Goal: Task Accomplishment & Management: Manage account settings

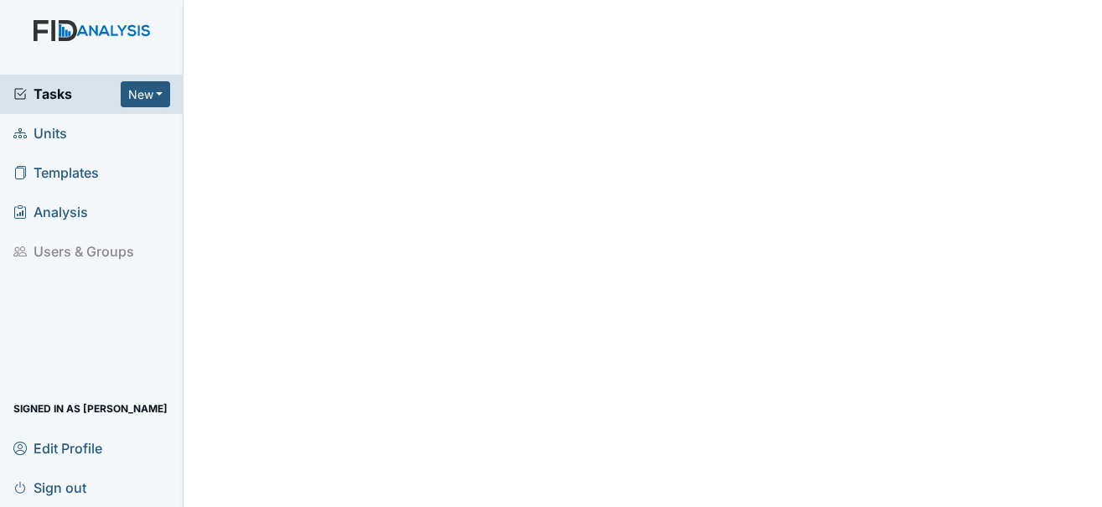
click at [54, 128] on span "Units" at bounding box center [40, 134] width 54 height 26
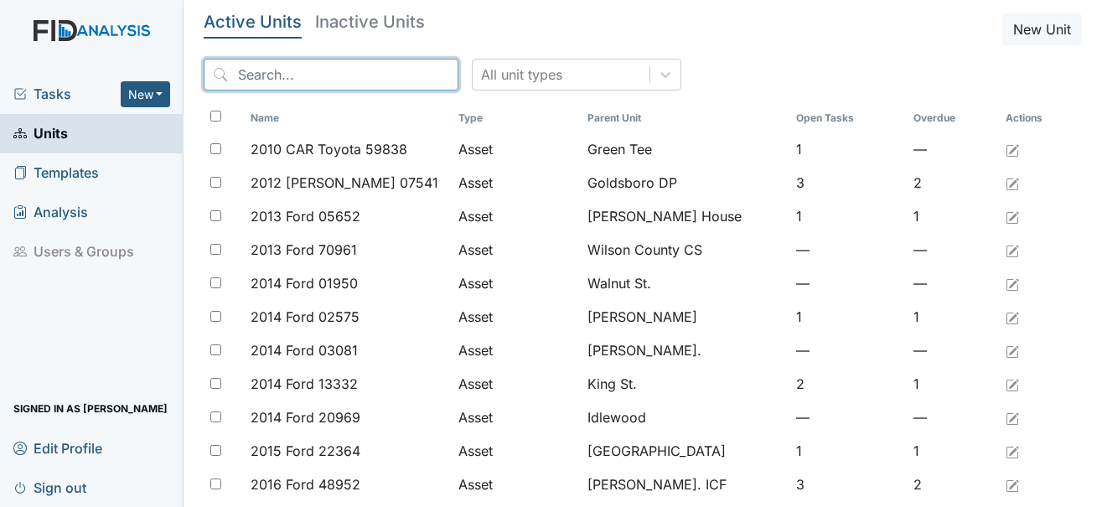
click at [292, 77] on input "search" at bounding box center [331, 75] width 255 height 32
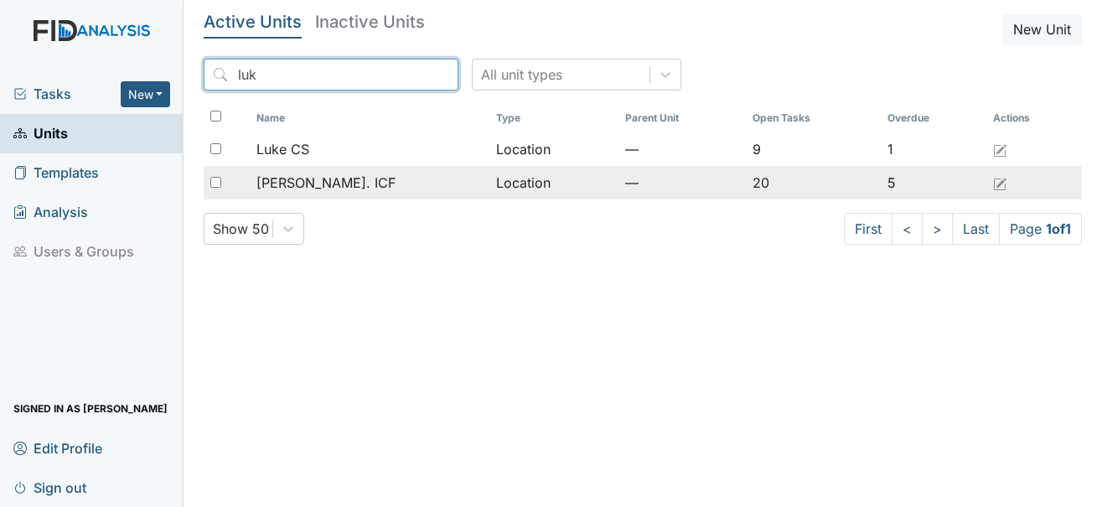
type input "luk"
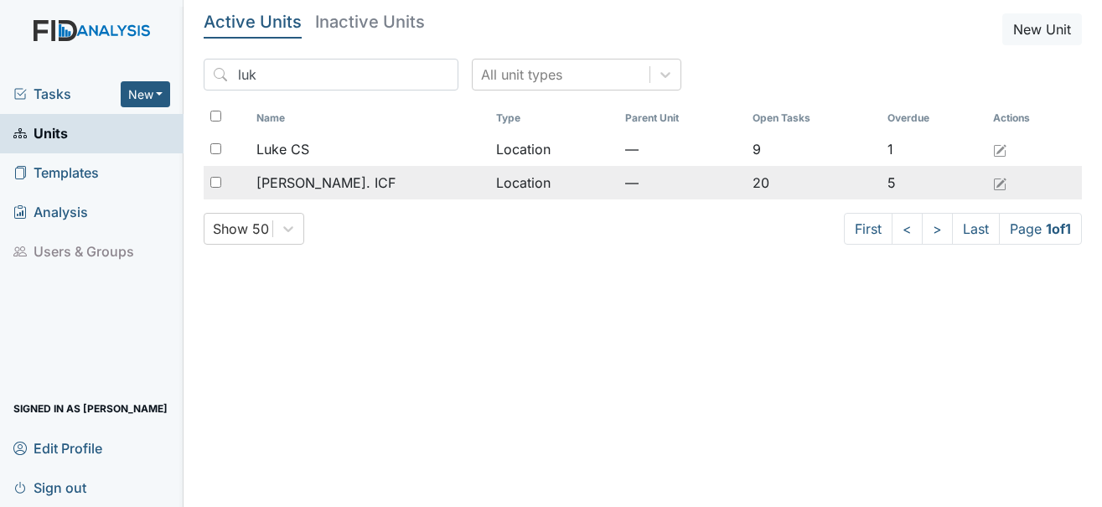
click at [311, 180] on span "[PERSON_NAME]. ICF" at bounding box center [325, 183] width 139 height 20
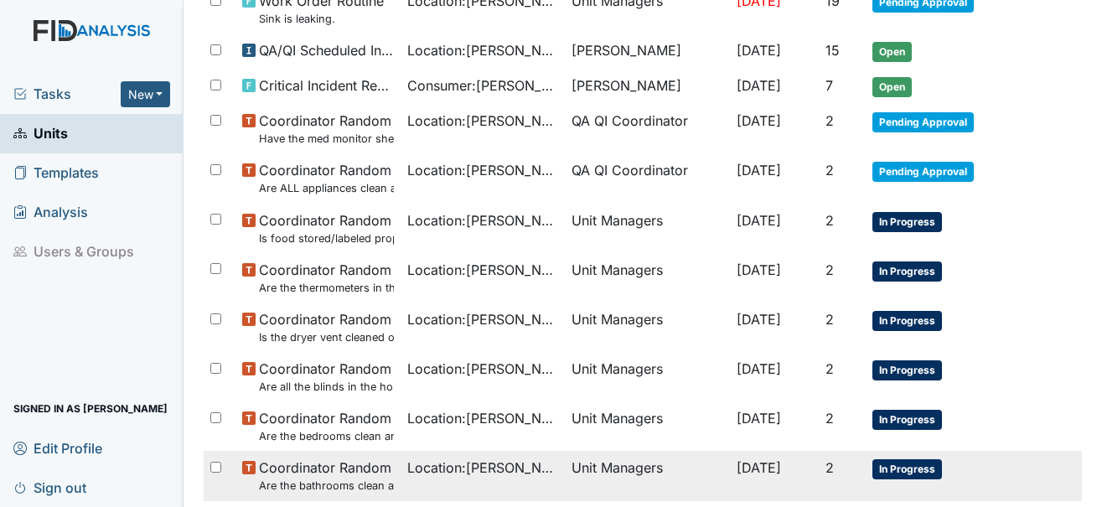
scroll to position [419, 0]
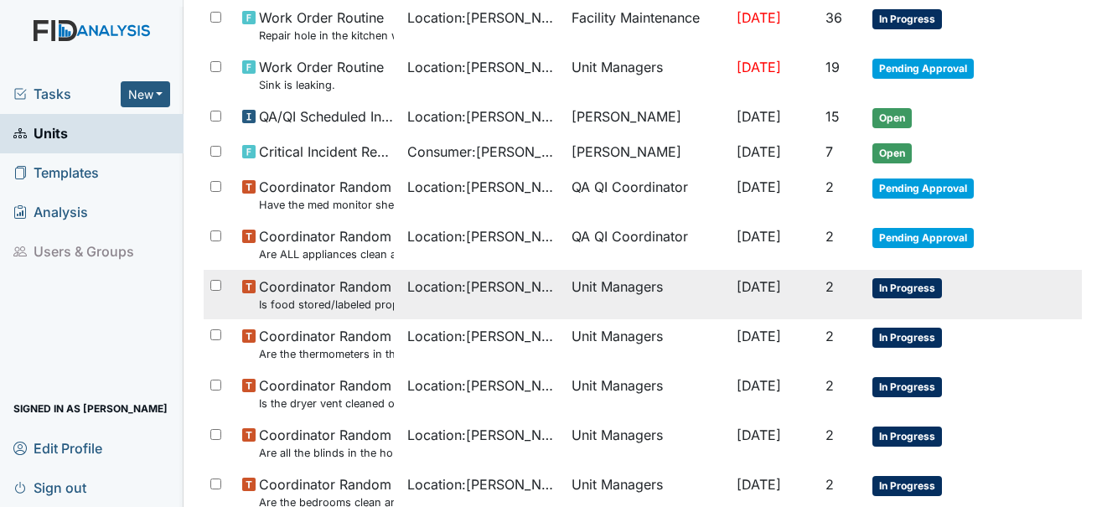
click at [906, 279] on span "In Progress" at bounding box center [907, 288] width 70 height 20
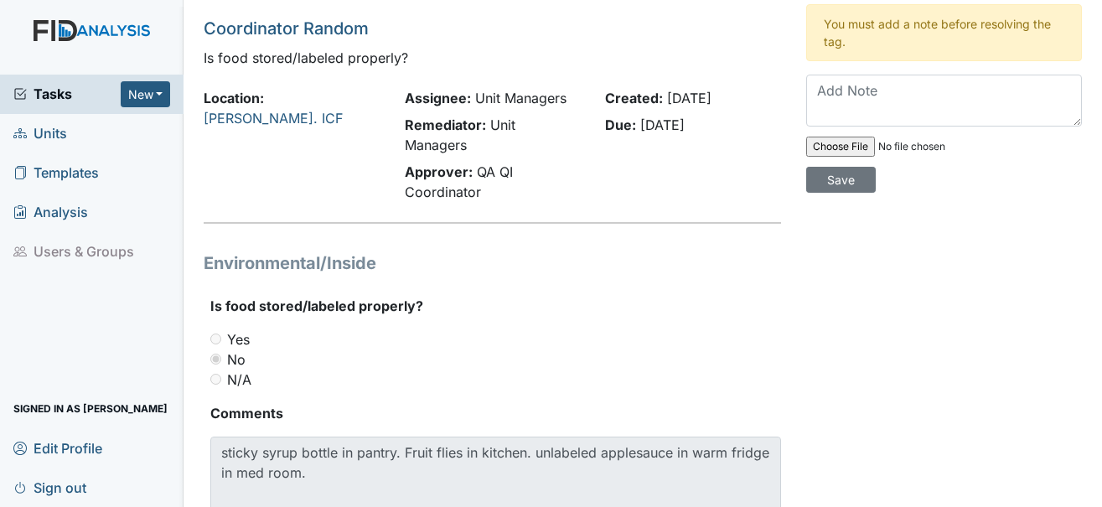
scroll to position [84, 0]
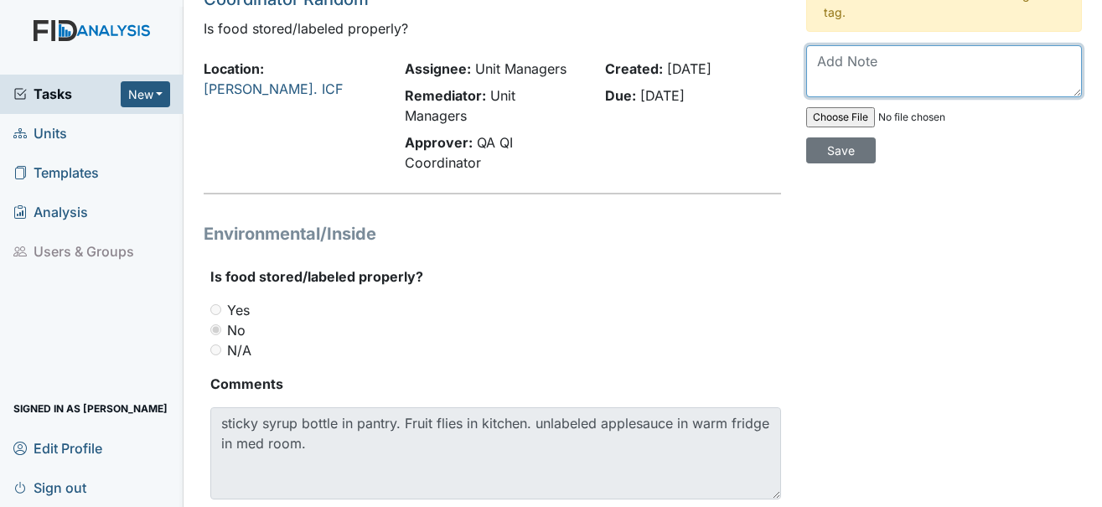
click at [840, 78] on textarea at bounding box center [944, 71] width 276 height 52
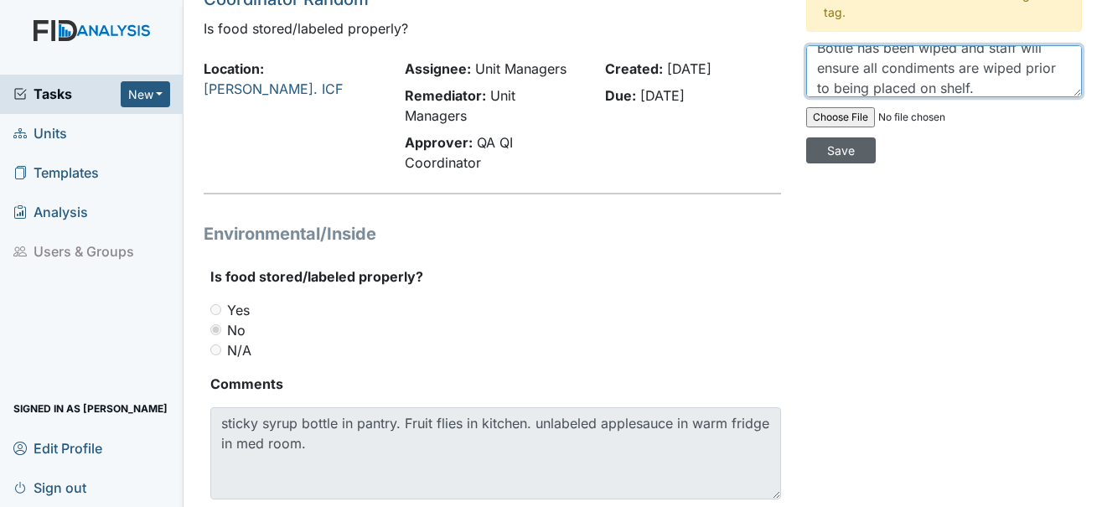
type textarea "Bottle has been wiped and staff will ensure all condiments are wiped prior to b…"
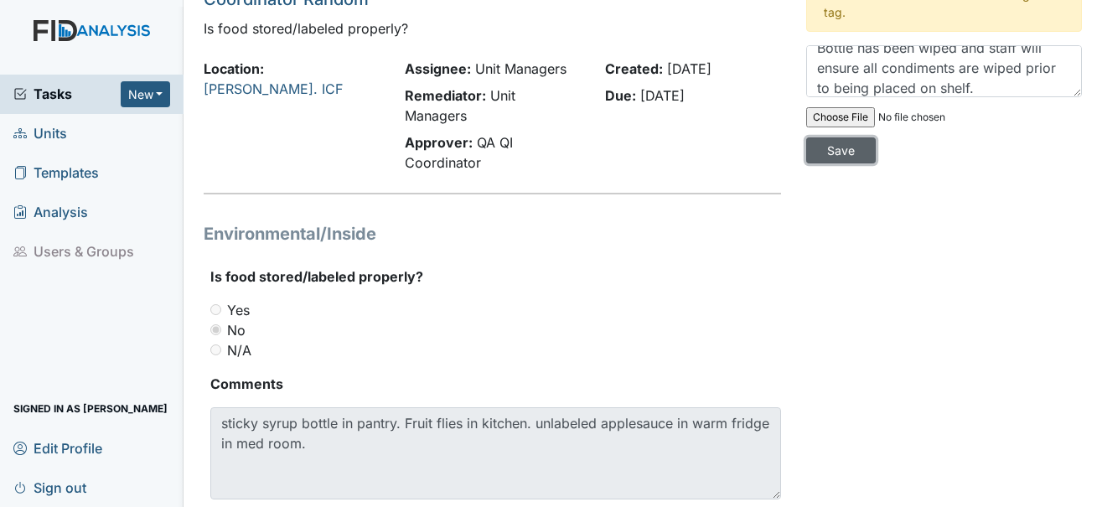
click at [848, 152] on input "Save" at bounding box center [841, 150] width 70 height 26
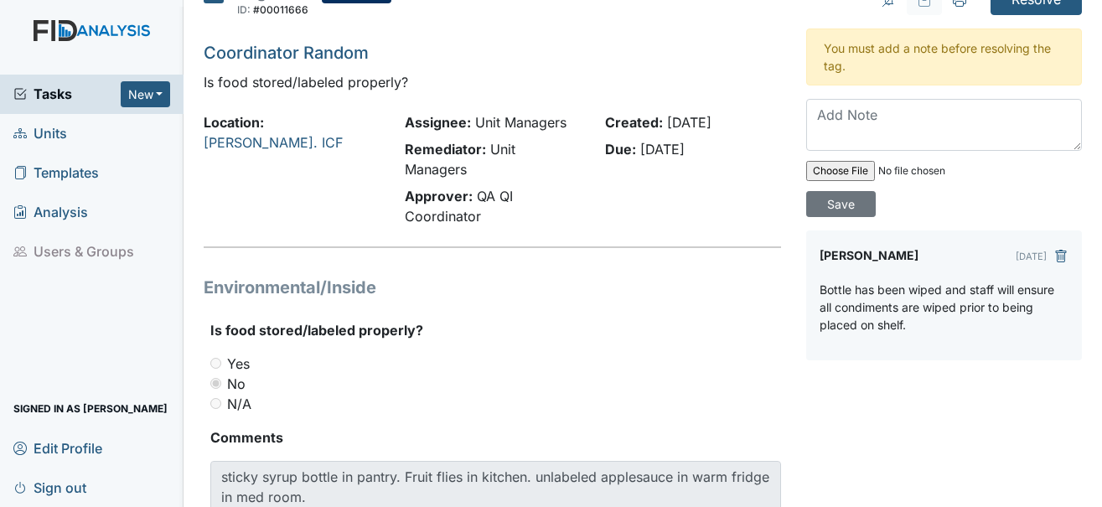
scroll to position [0, 0]
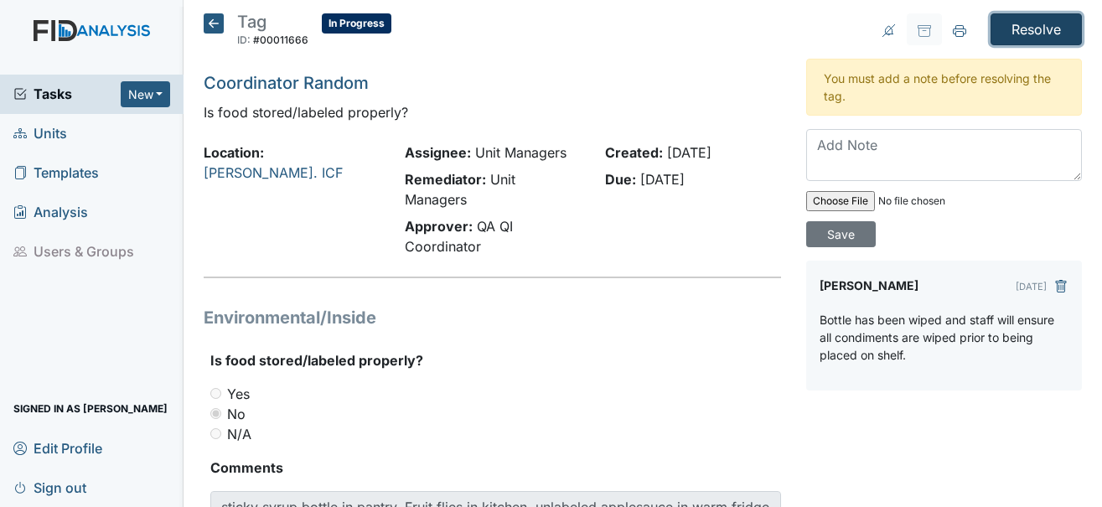
click at [1028, 35] on input "Resolve" at bounding box center [1035, 29] width 91 height 32
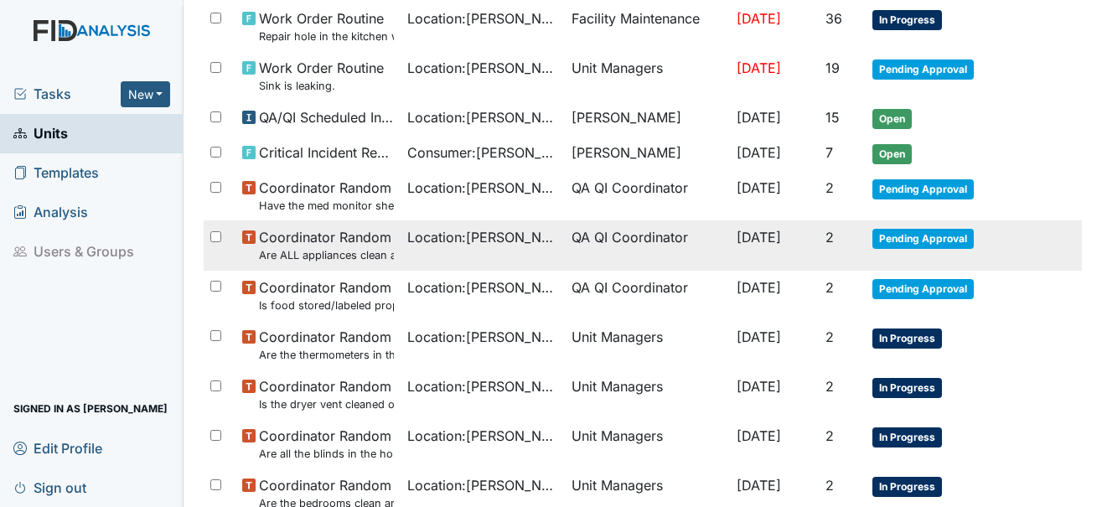
scroll to position [503, 0]
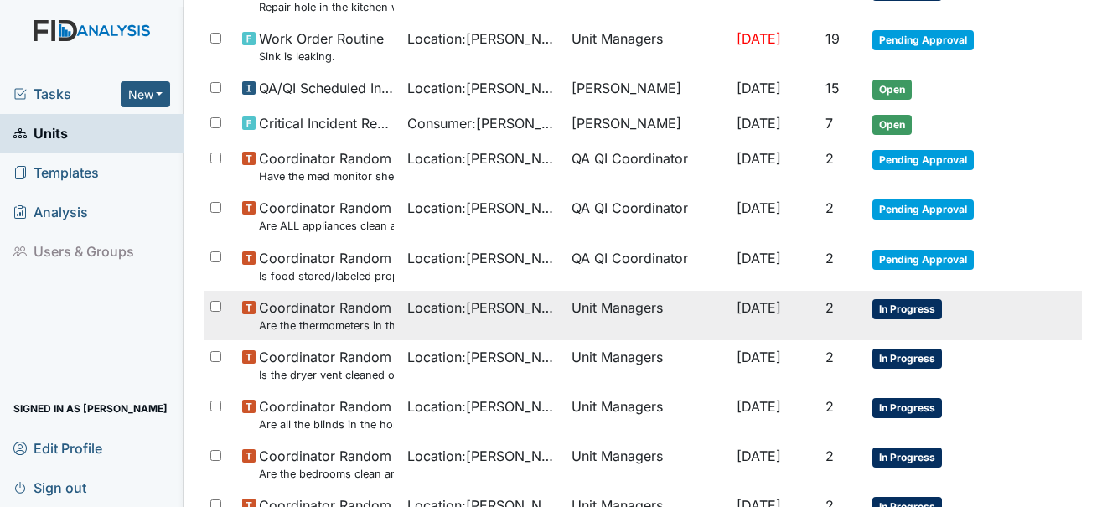
click at [922, 314] on span "In Progress" at bounding box center [907, 309] width 70 height 20
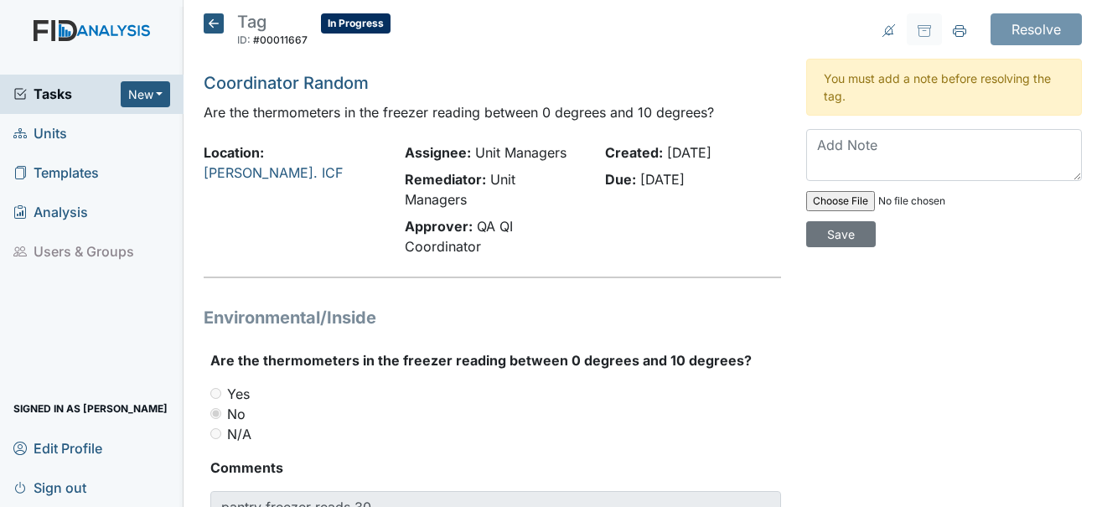
scroll to position [84, 0]
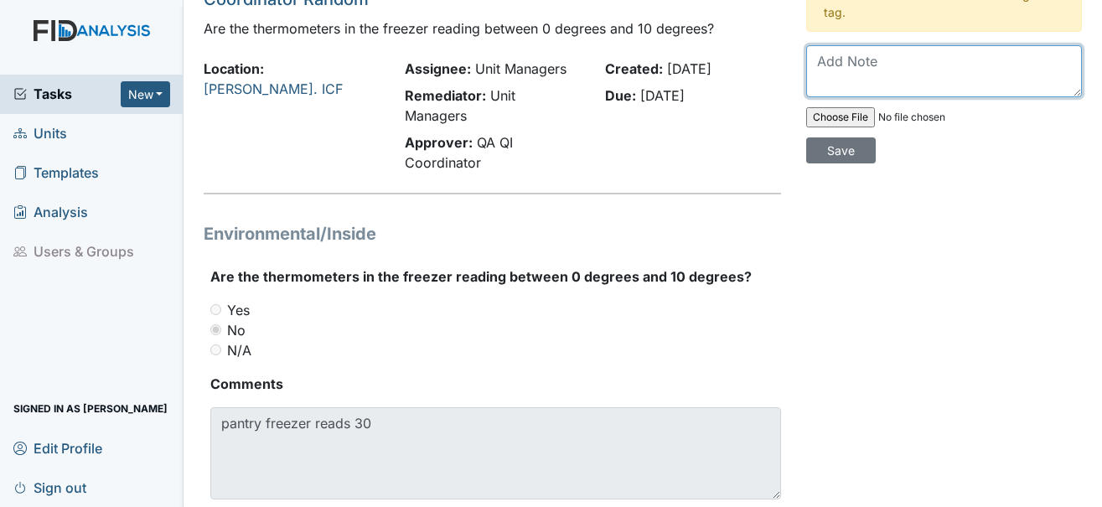
click at [842, 71] on textarea at bounding box center [944, 71] width 276 height 52
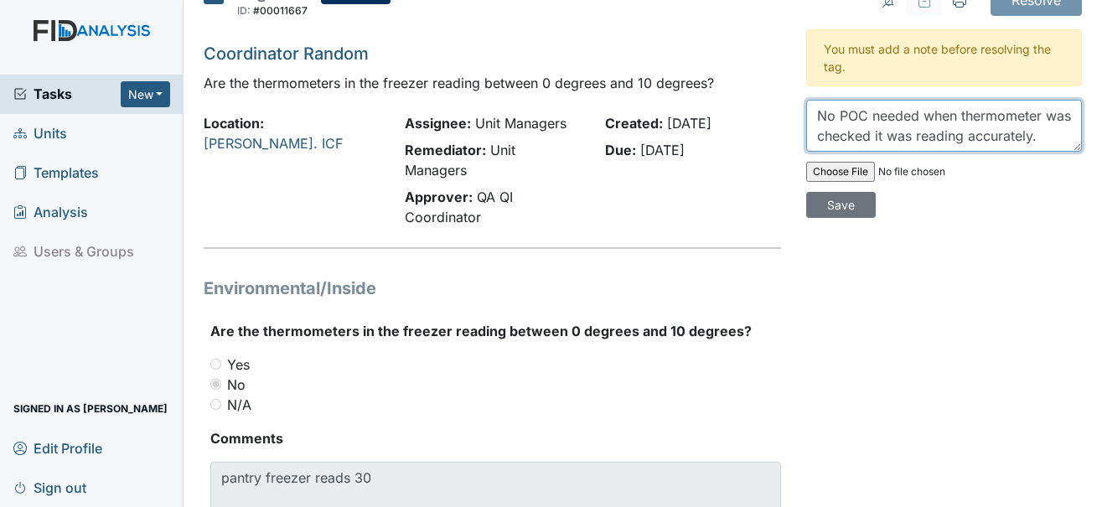
scroll to position [0, 0]
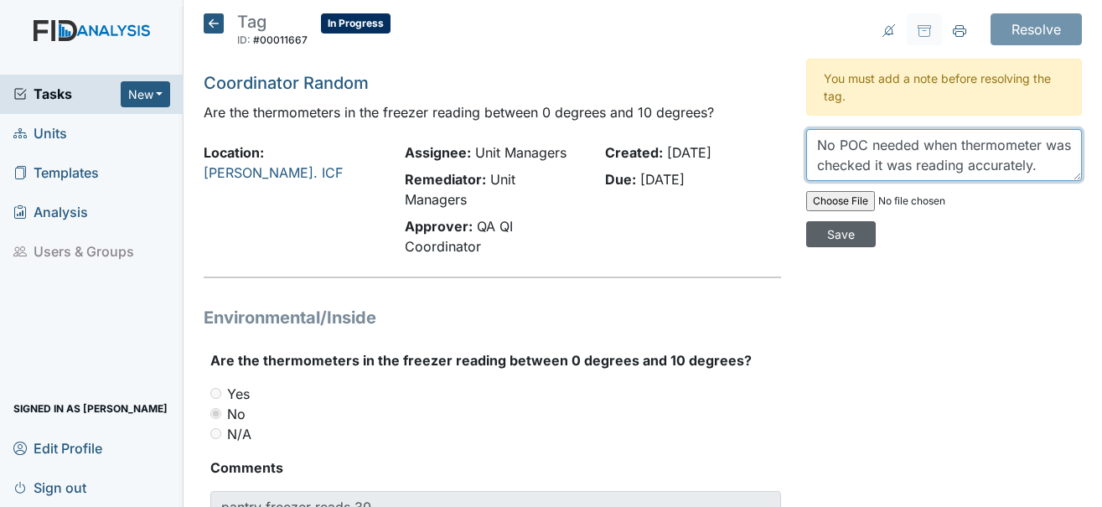
type textarea "No POC needed when thermometer was checked it was reading accurately."
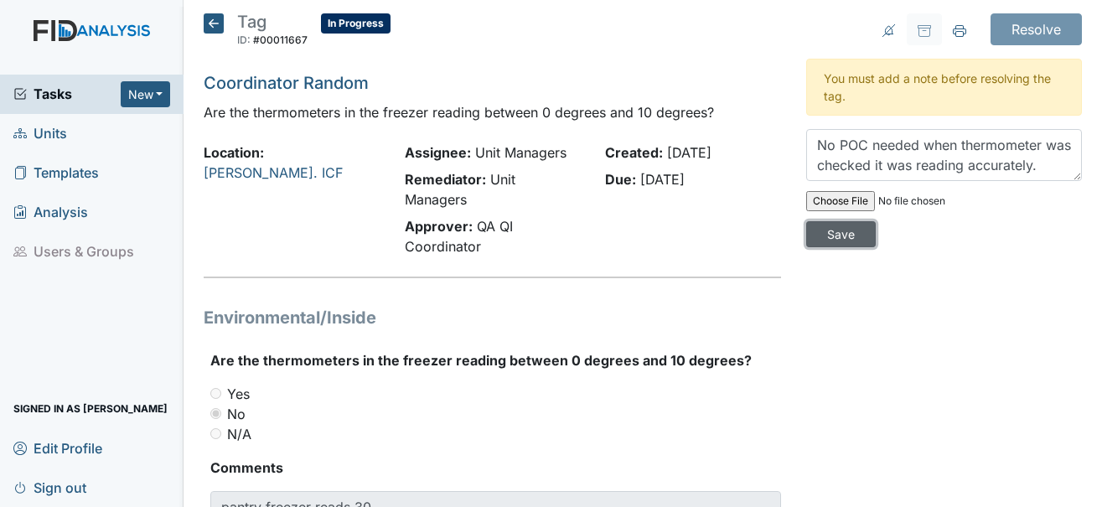
click at [847, 240] on input "Save" at bounding box center [841, 234] width 70 height 26
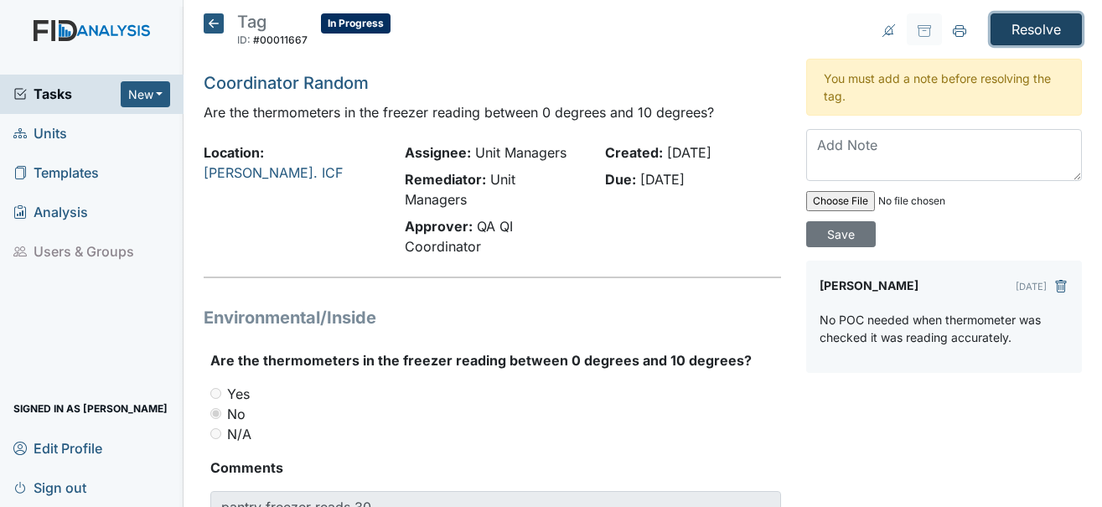
click at [1035, 31] on input "Resolve" at bounding box center [1035, 29] width 91 height 32
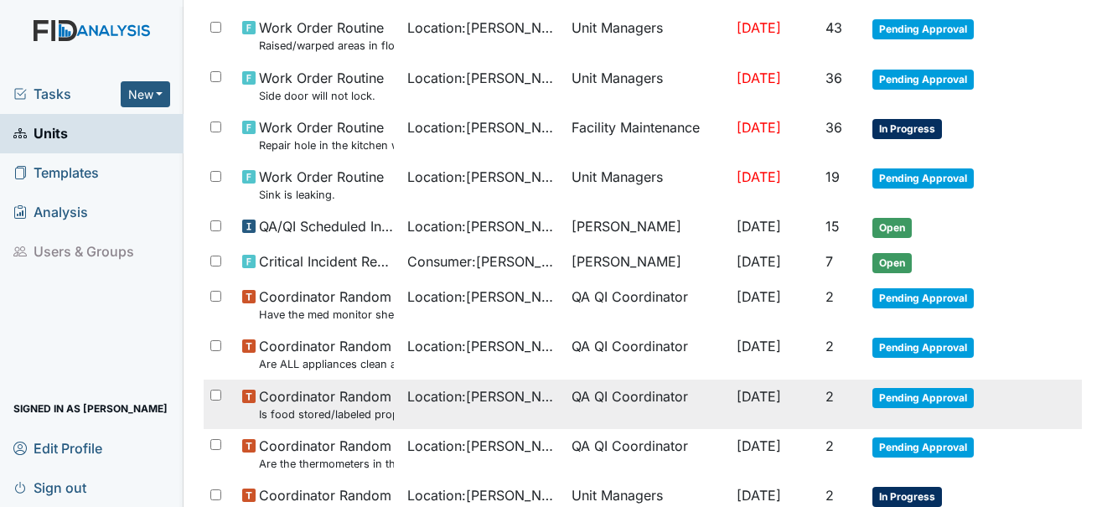
scroll to position [335, 0]
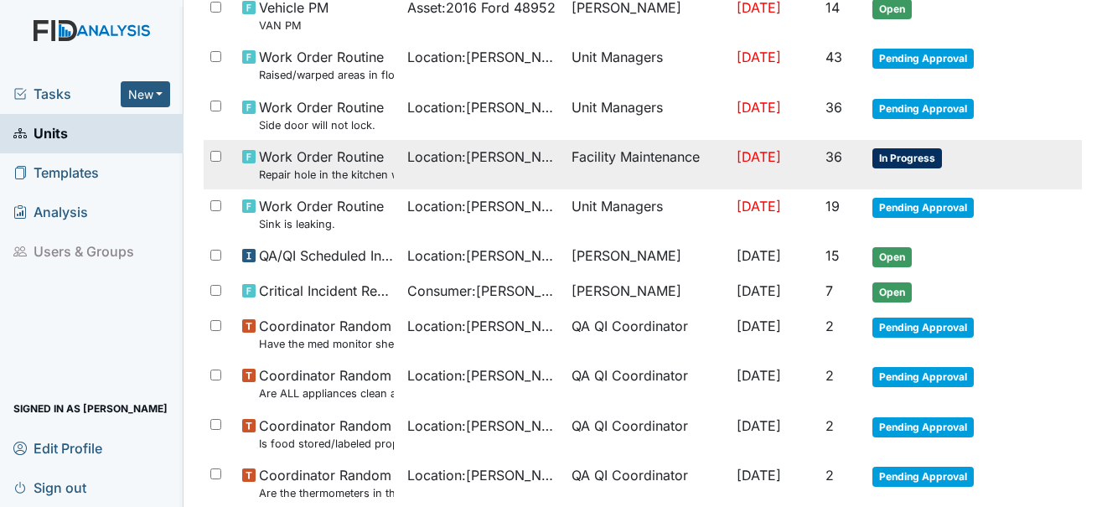
click at [912, 161] on span "In Progress" at bounding box center [907, 158] width 70 height 20
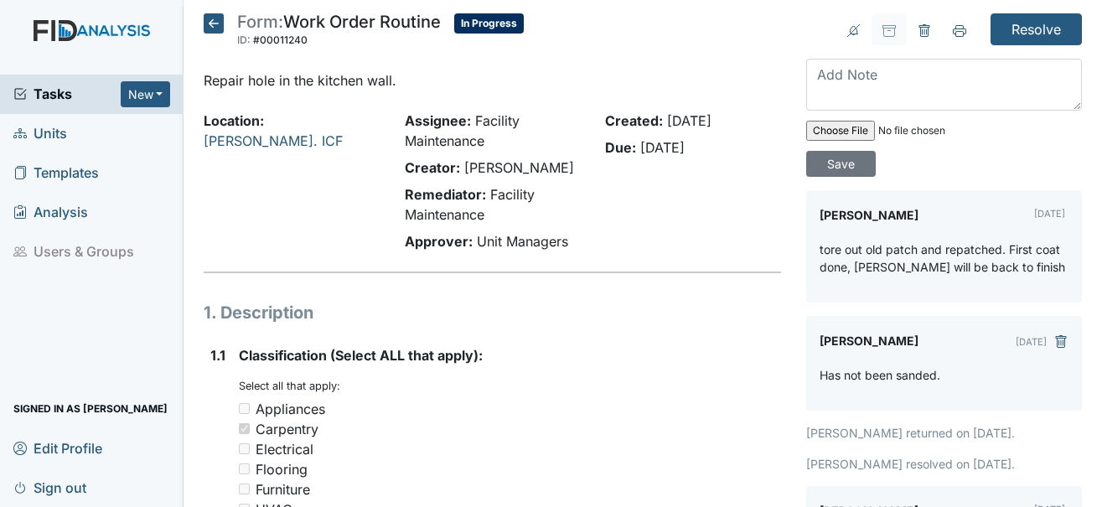
click at [215, 28] on icon at bounding box center [214, 23] width 20 height 20
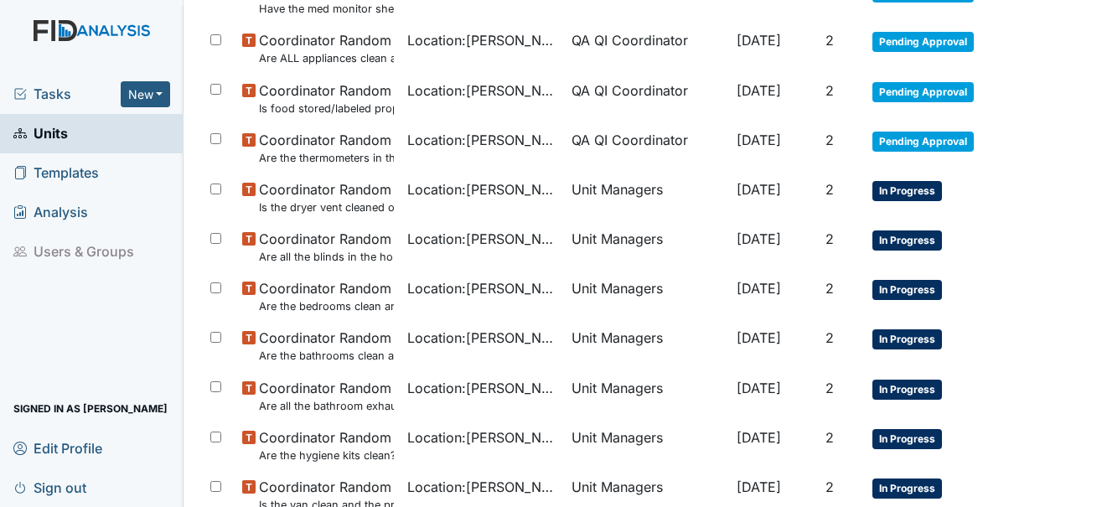
scroll to position [670, 0]
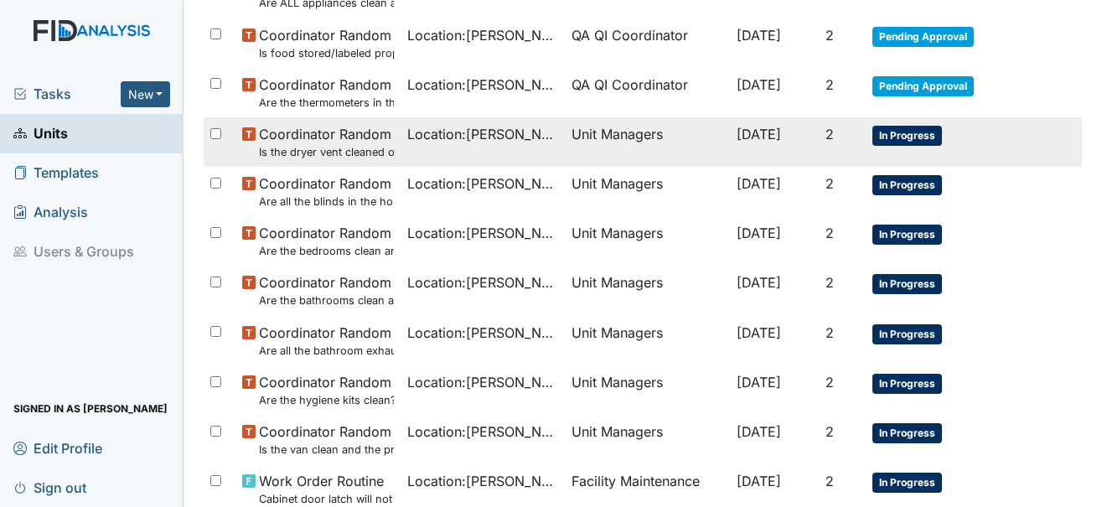
click at [908, 127] on span "In Progress" at bounding box center [907, 136] width 70 height 20
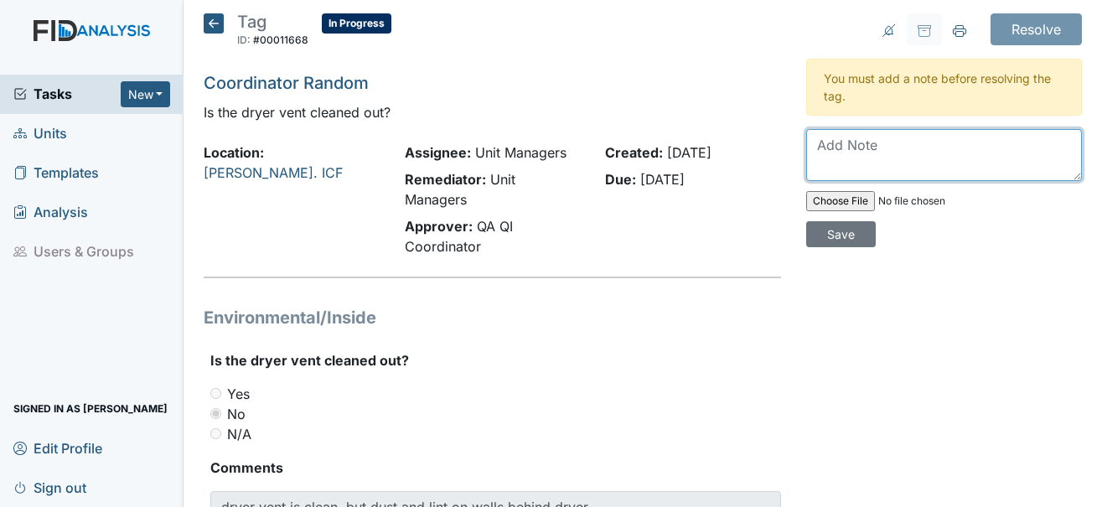
click at [814, 139] on textarea at bounding box center [944, 155] width 276 height 52
type textarea "D"
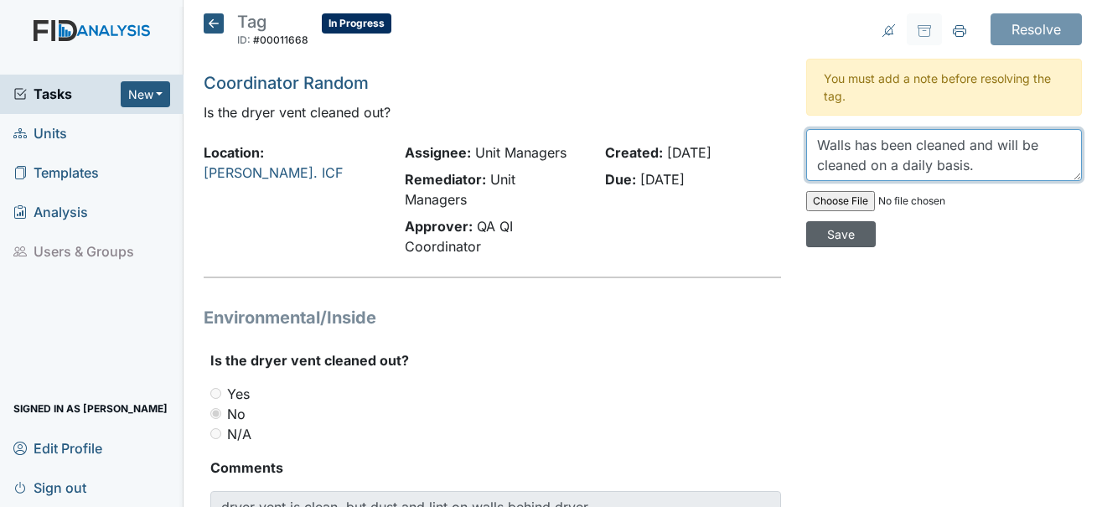
type textarea "Walls has been cleaned and will be cleaned on a daily basis."
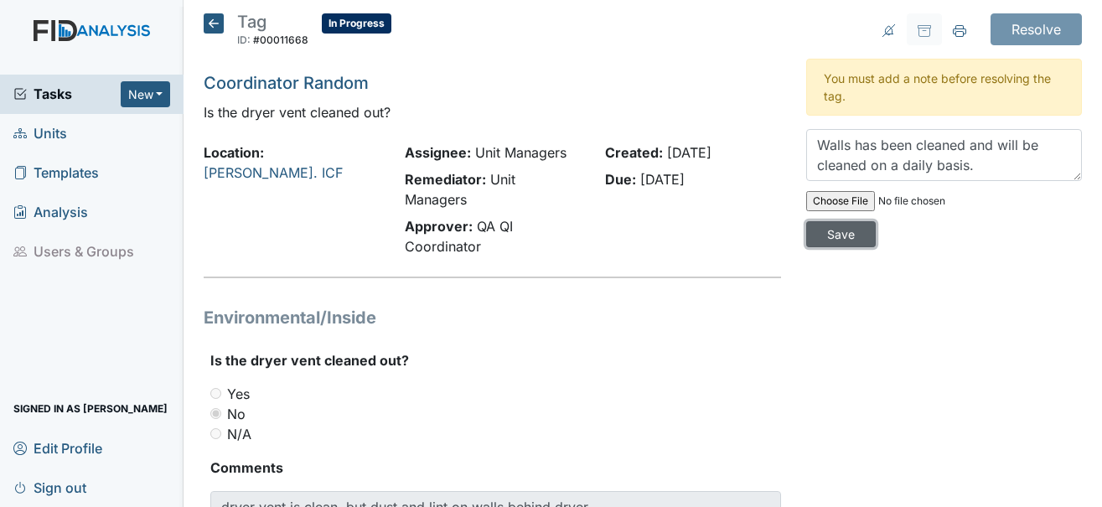
click at [852, 233] on input "Save" at bounding box center [841, 234] width 70 height 26
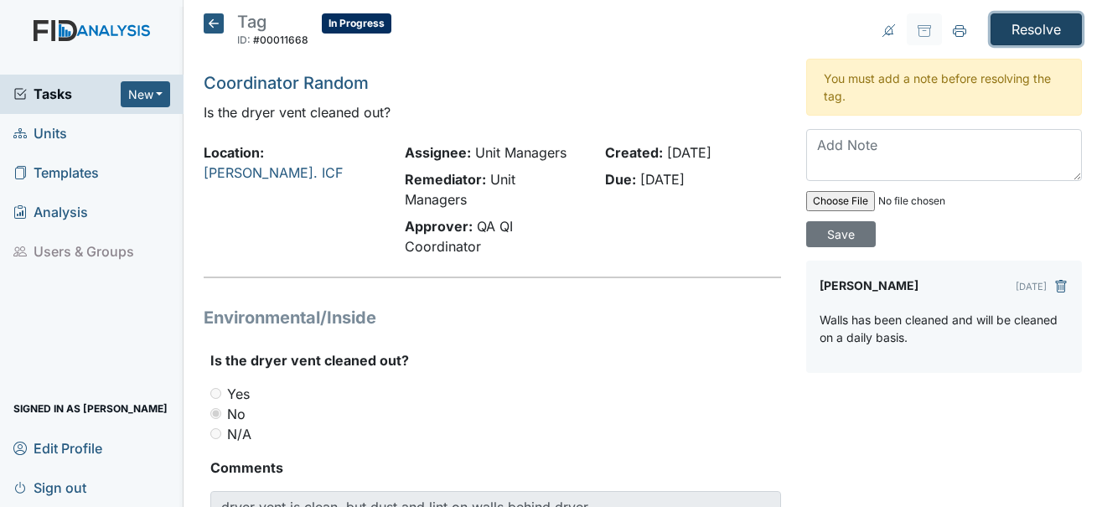
click at [1030, 30] on input "Resolve" at bounding box center [1035, 29] width 91 height 32
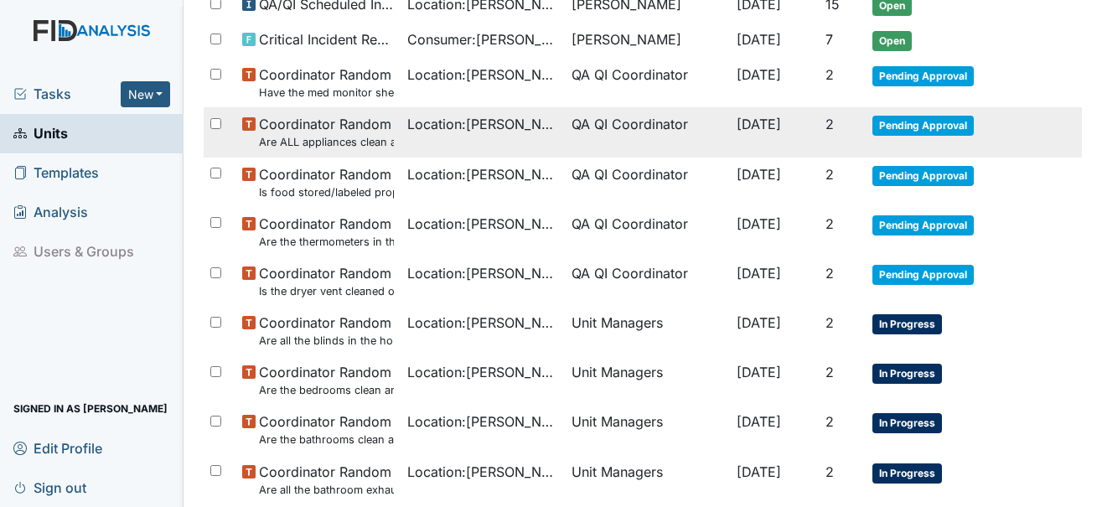
scroll to position [670, 0]
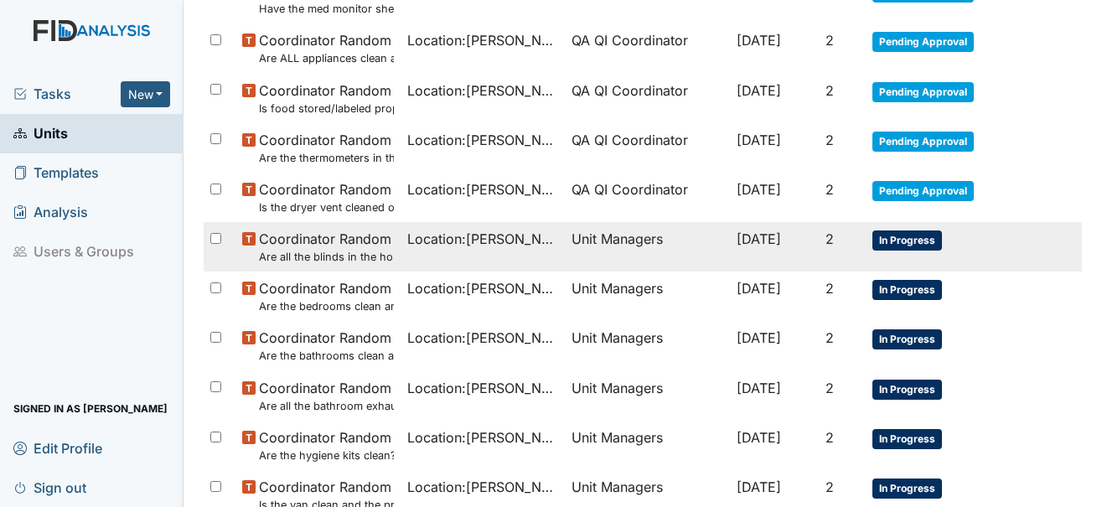
click at [898, 240] on span "In Progress" at bounding box center [907, 240] width 70 height 20
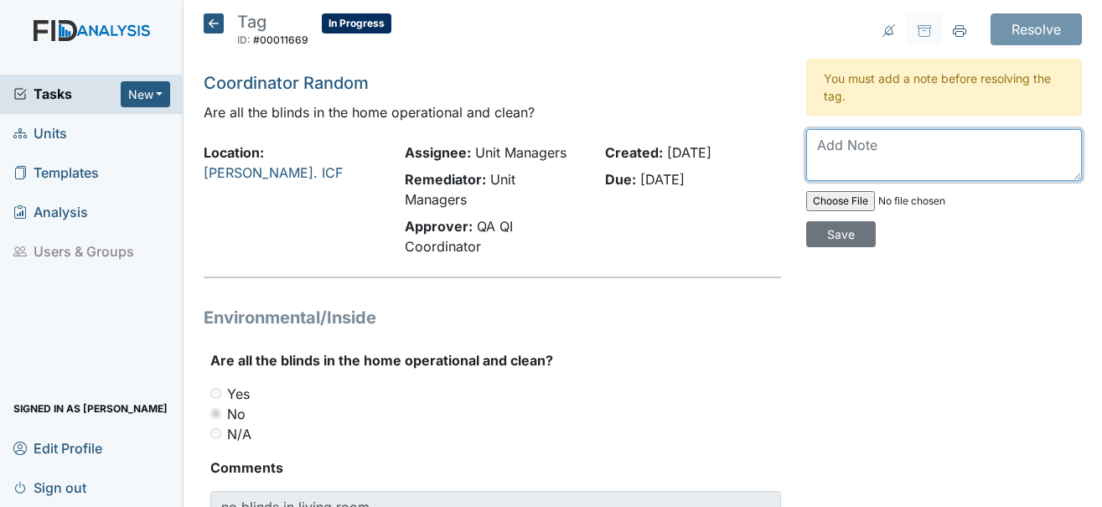
click at [837, 137] on textarea at bounding box center [944, 155] width 276 height 52
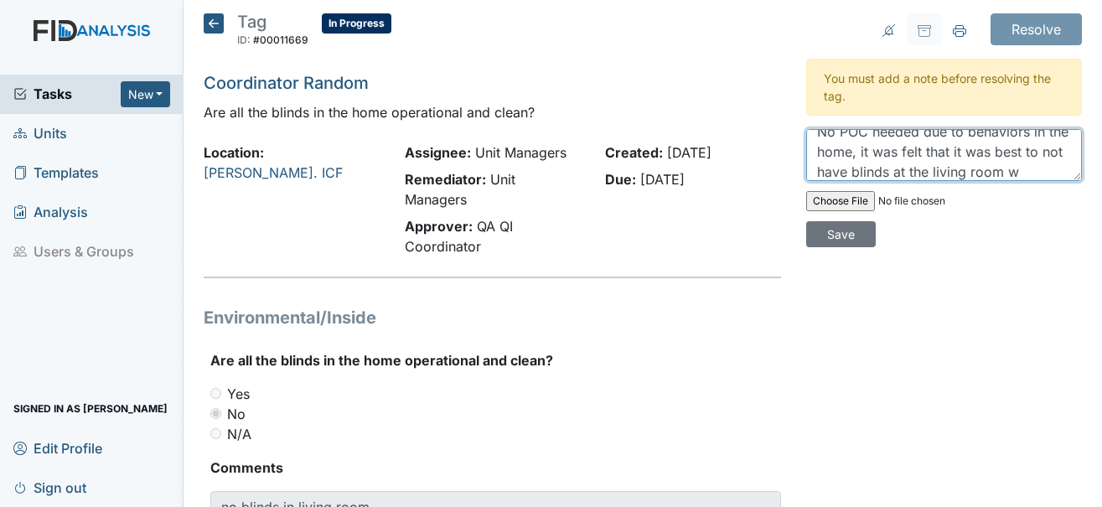
scroll to position [34, 0]
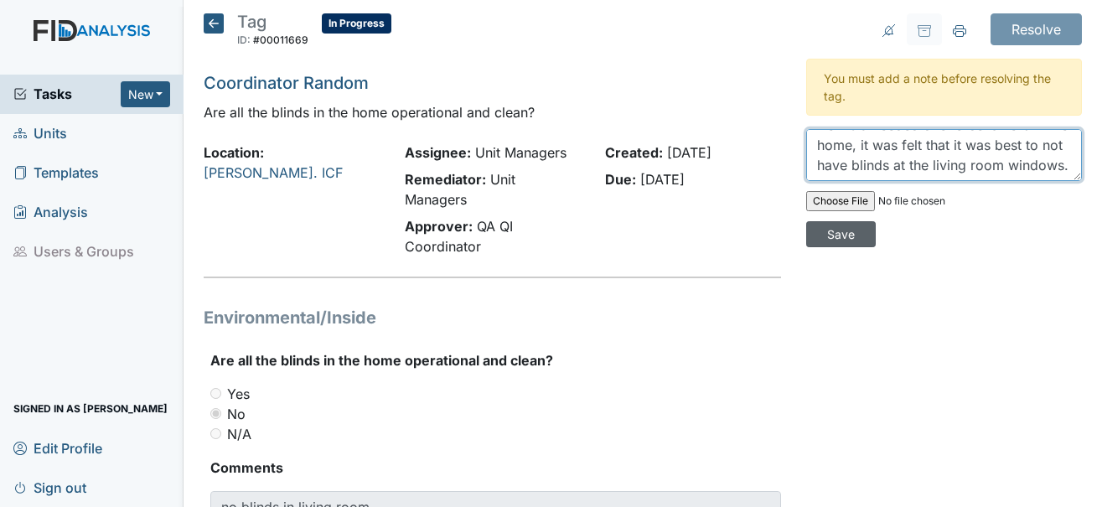
type textarea "No POC needed due to behaviors in the home, it was felt that it was best to not…"
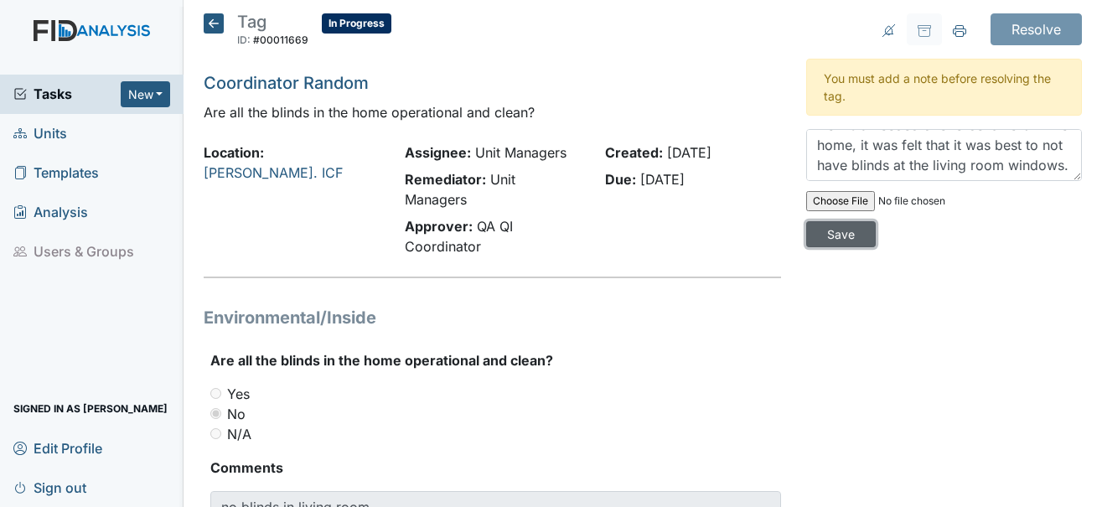
click at [854, 234] on input "Save" at bounding box center [841, 234] width 70 height 26
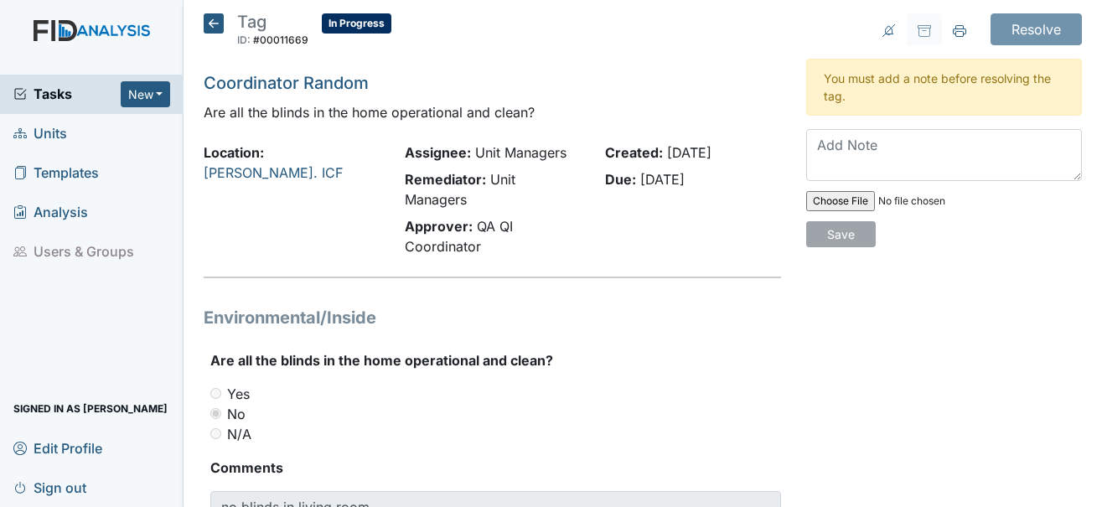
scroll to position [0, 0]
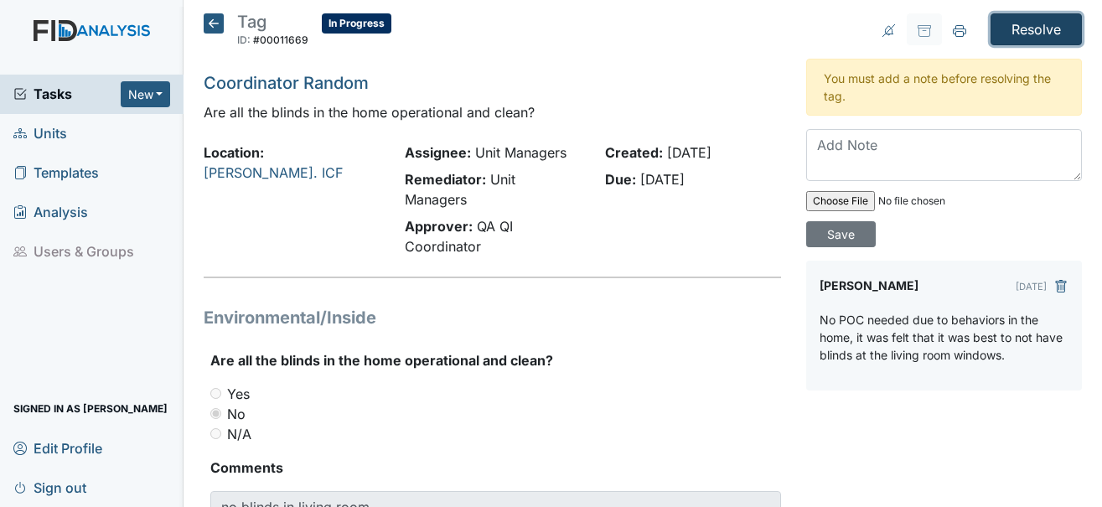
click at [1014, 35] on input "Resolve" at bounding box center [1035, 29] width 91 height 32
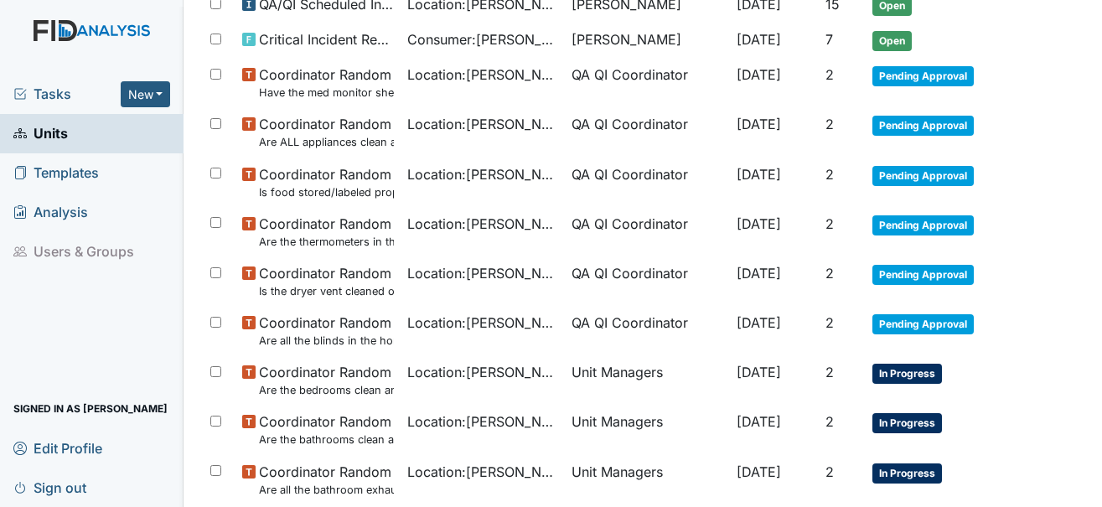
scroll to position [670, 0]
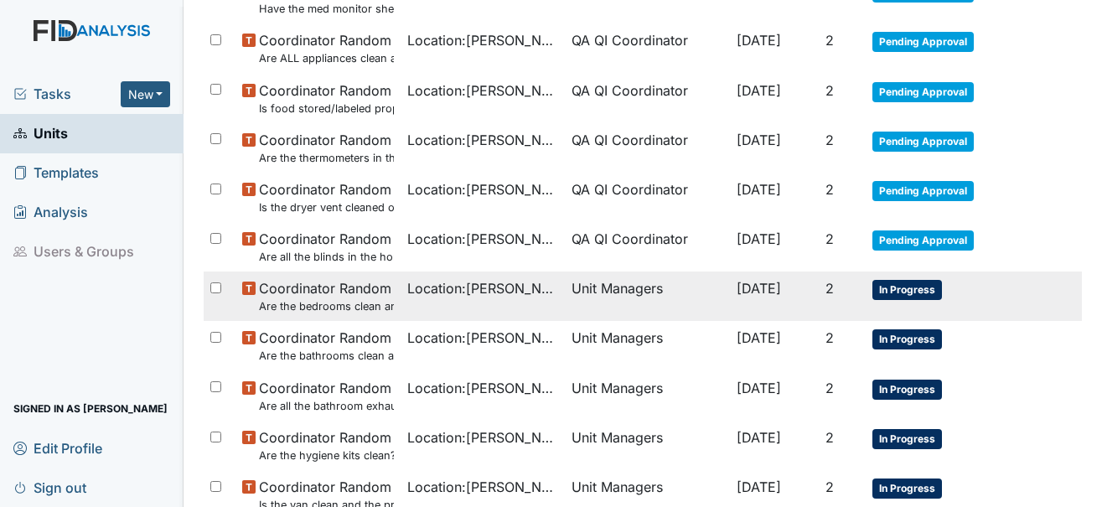
click at [886, 284] on span "In Progress" at bounding box center [907, 290] width 70 height 20
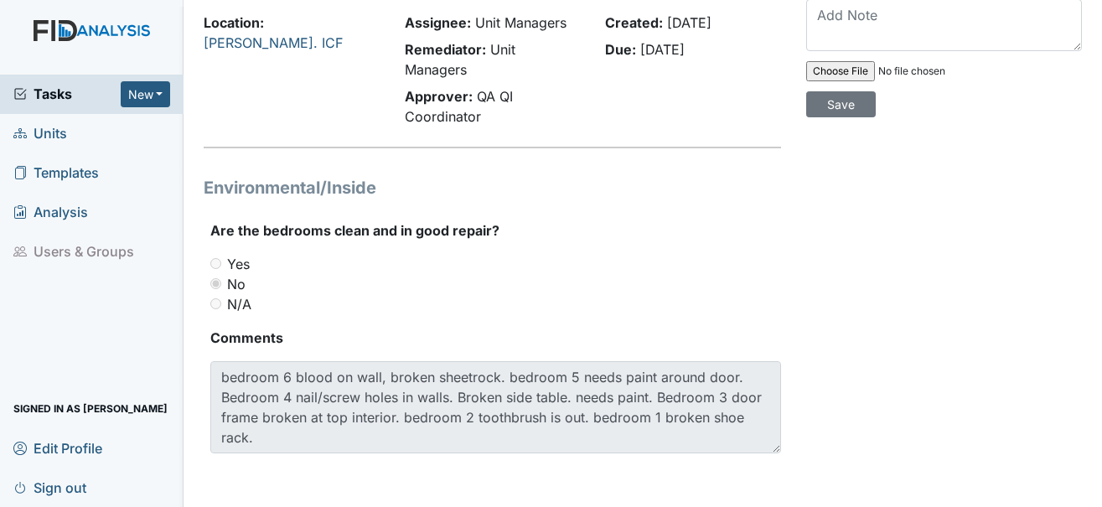
scroll to position [46, 0]
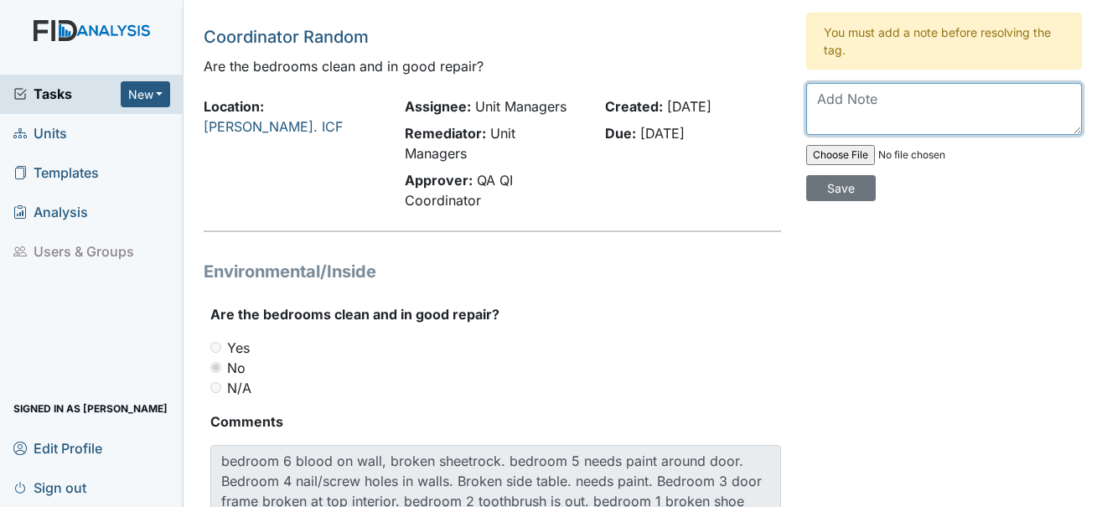
click at [833, 110] on textarea at bounding box center [944, 109] width 276 height 52
type textarea "Work order submitted for sheetrock."
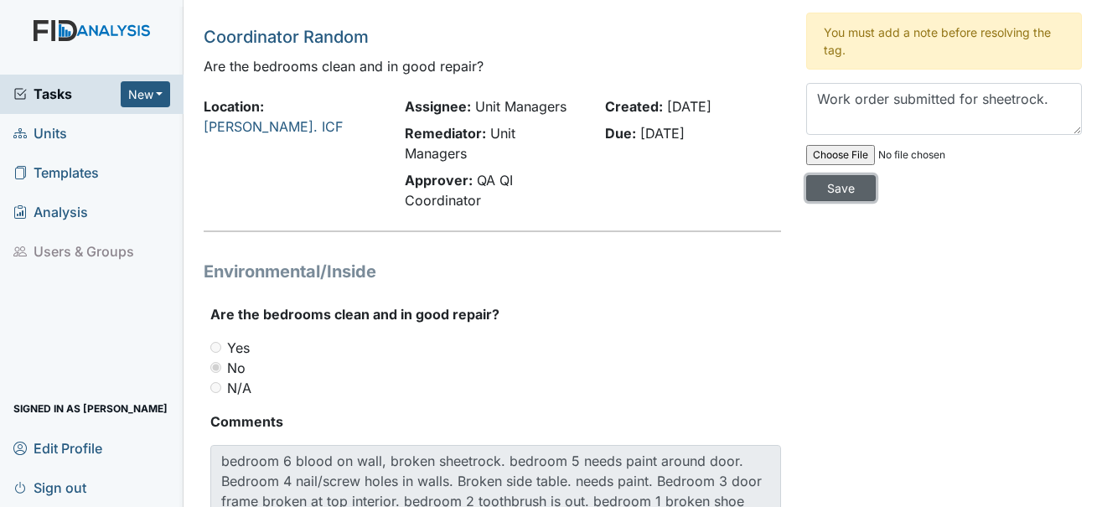
click at [837, 180] on input "Save" at bounding box center [841, 188] width 70 height 26
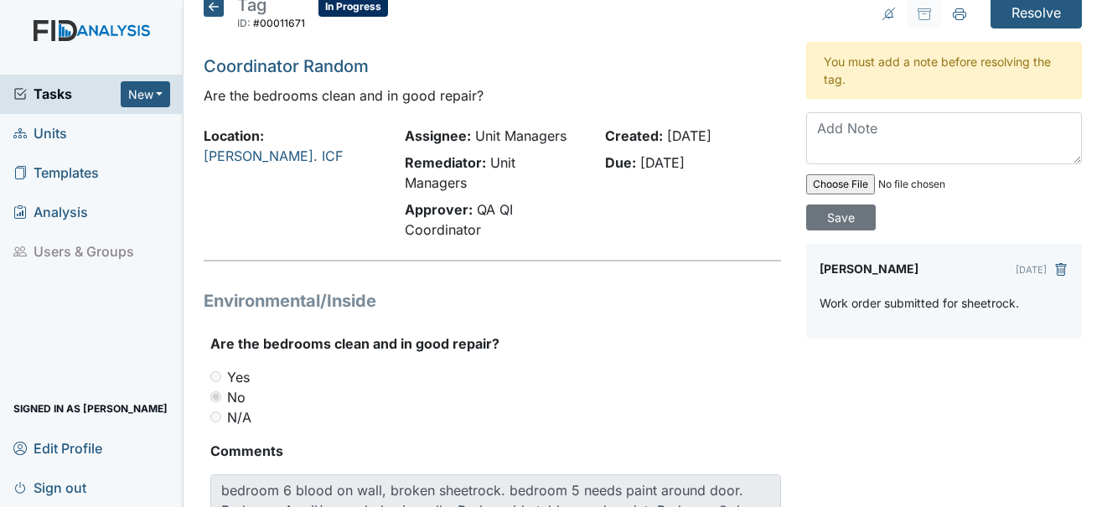
scroll to position [0, 0]
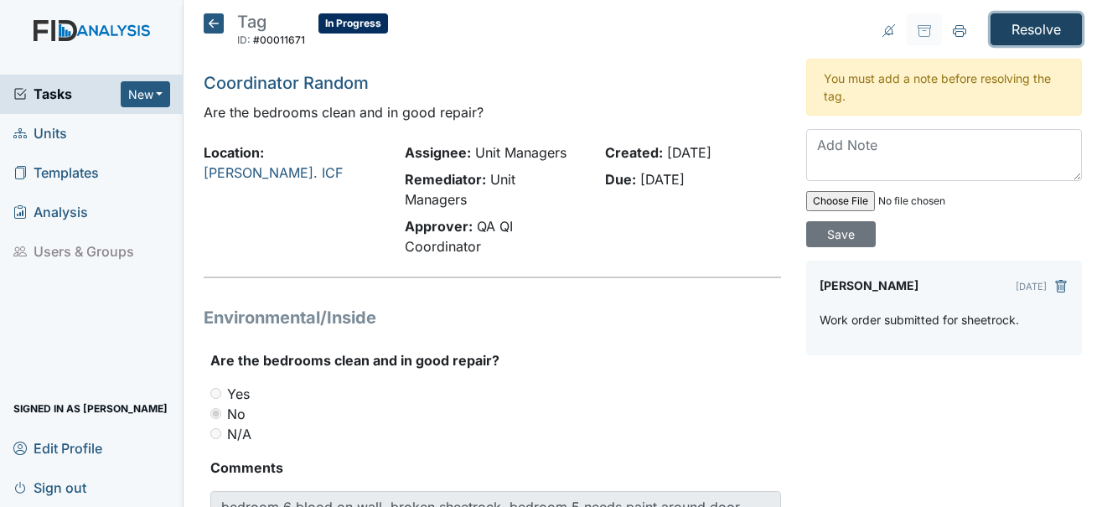
click at [1051, 28] on input "Resolve" at bounding box center [1035, 29] width 91 height 32
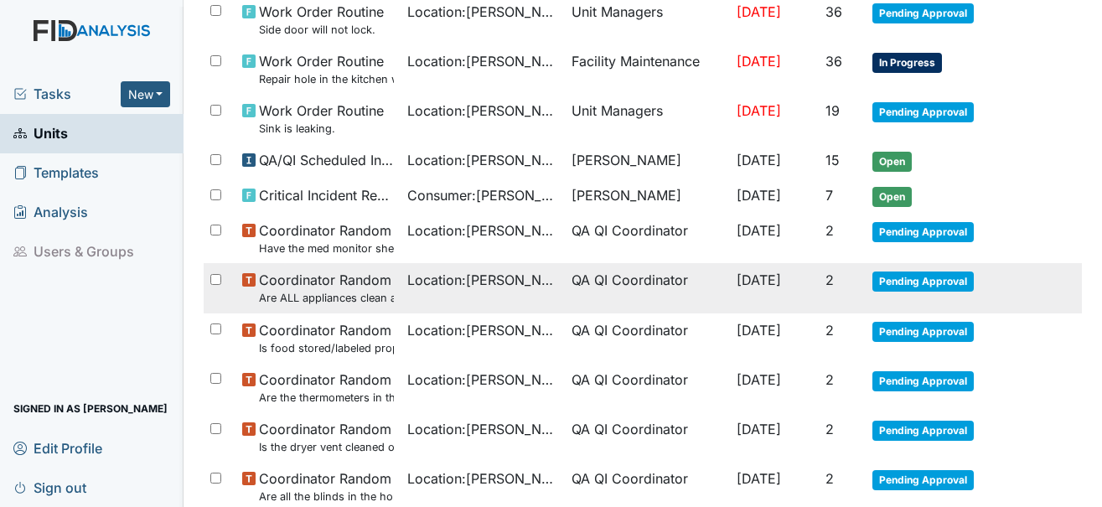
scroll to position [754, 0]
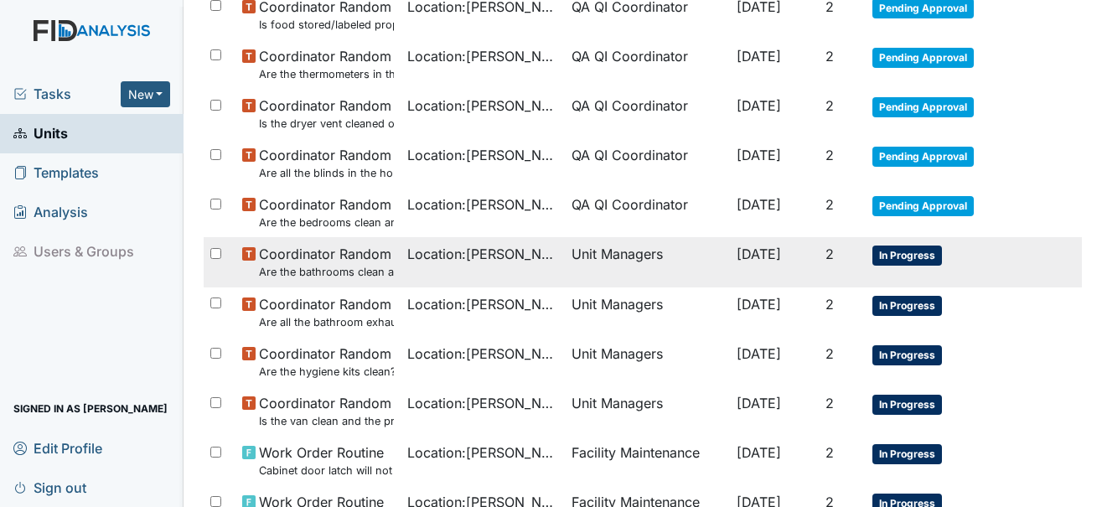
click at [899, 258] on span "In Progress" at bounding box center [907, 255] width 70 height 20
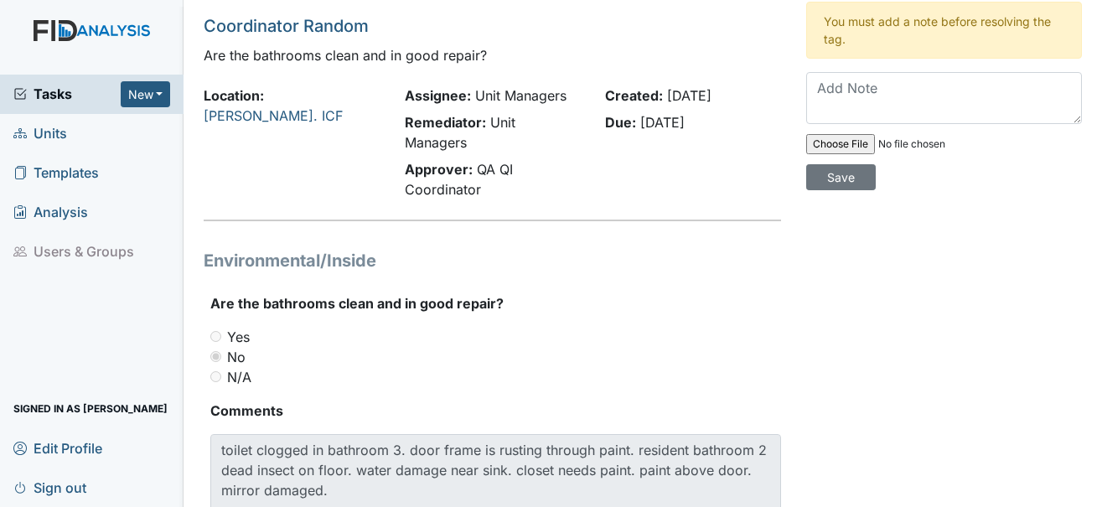
scroll to position [84, 0]
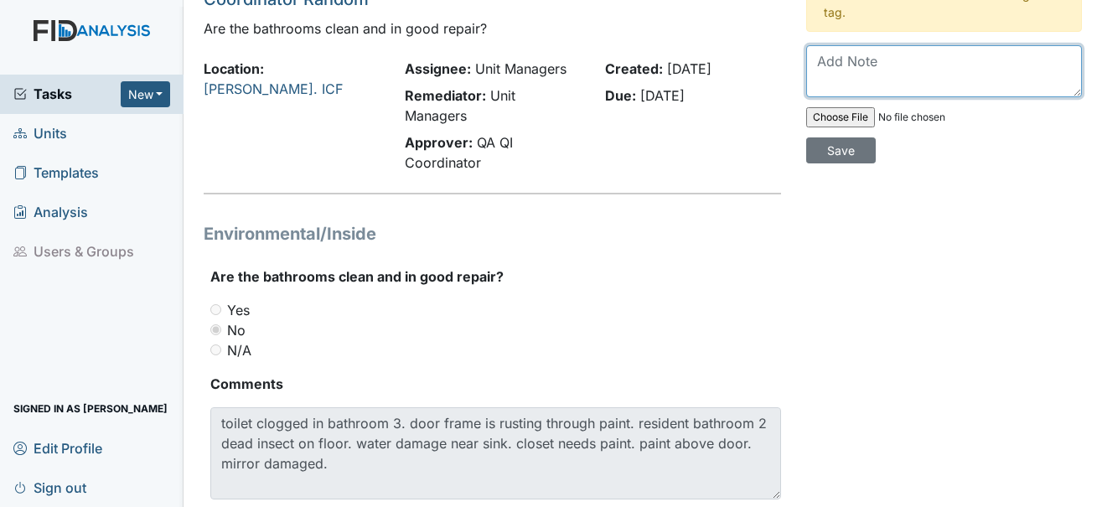
click at [833, 63] on textarea at bounding box center [944, 71] width 276 height 52
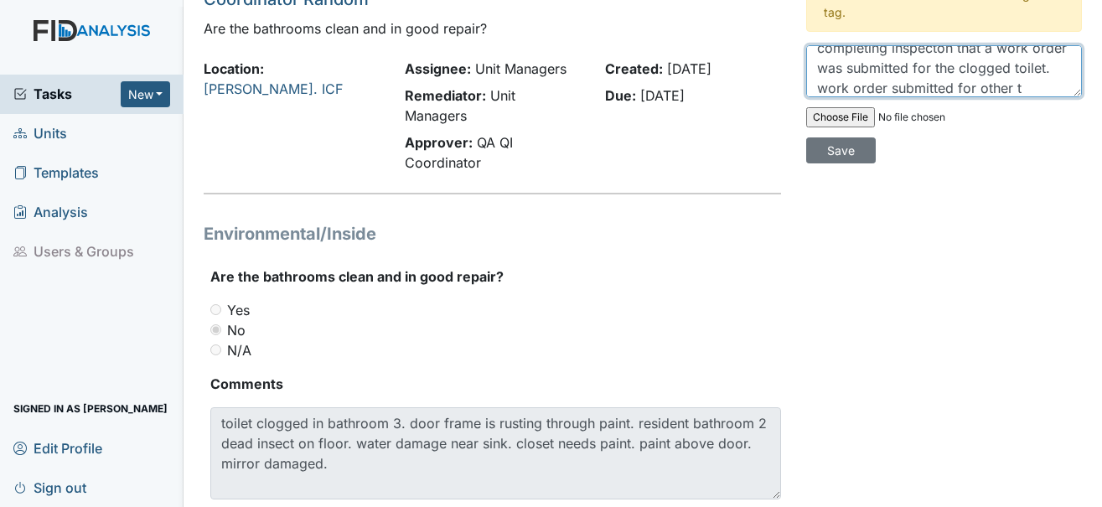
scroll to position [54, 0]
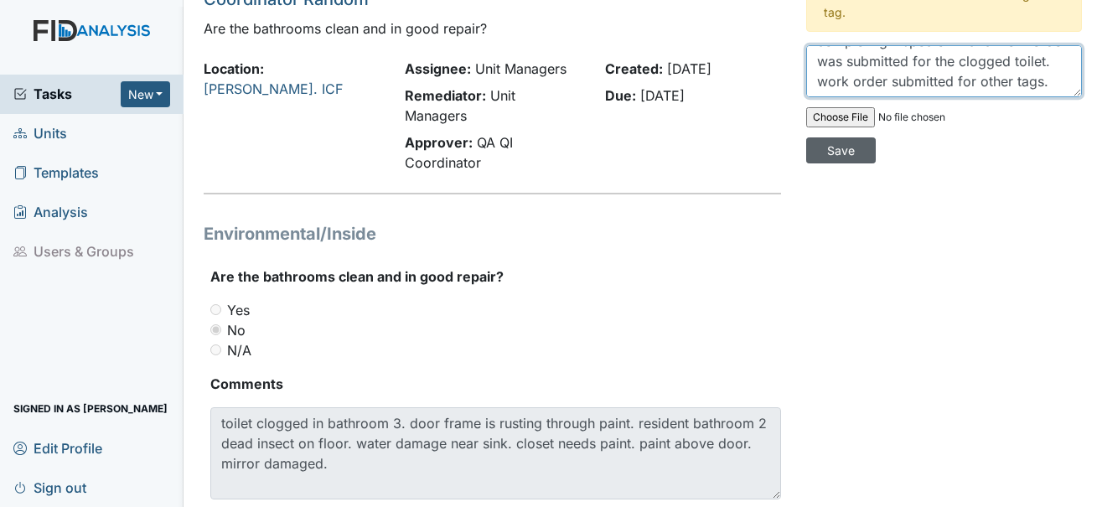
type textarea "Inspector was informed prior to completing inspecton that a work order was subm…"
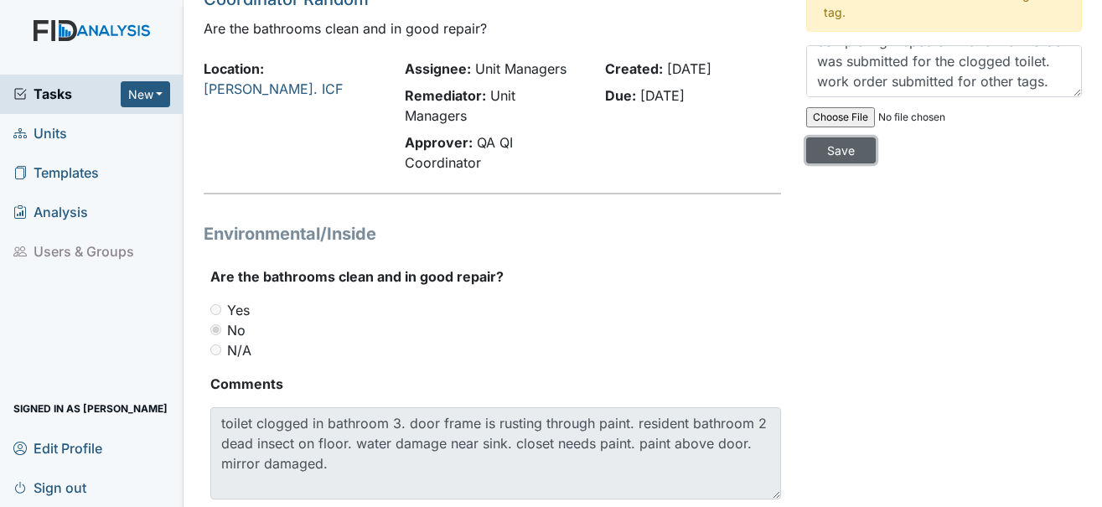
click at [814, 143] on input "Save" at bounding box center [841, 150] width 70 height 26
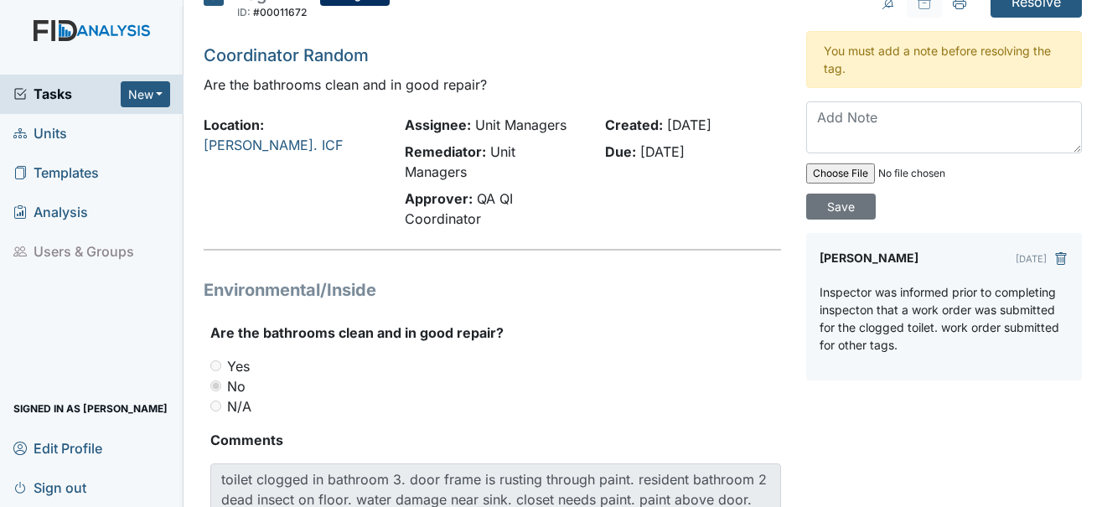
scroll to position [0, 0]
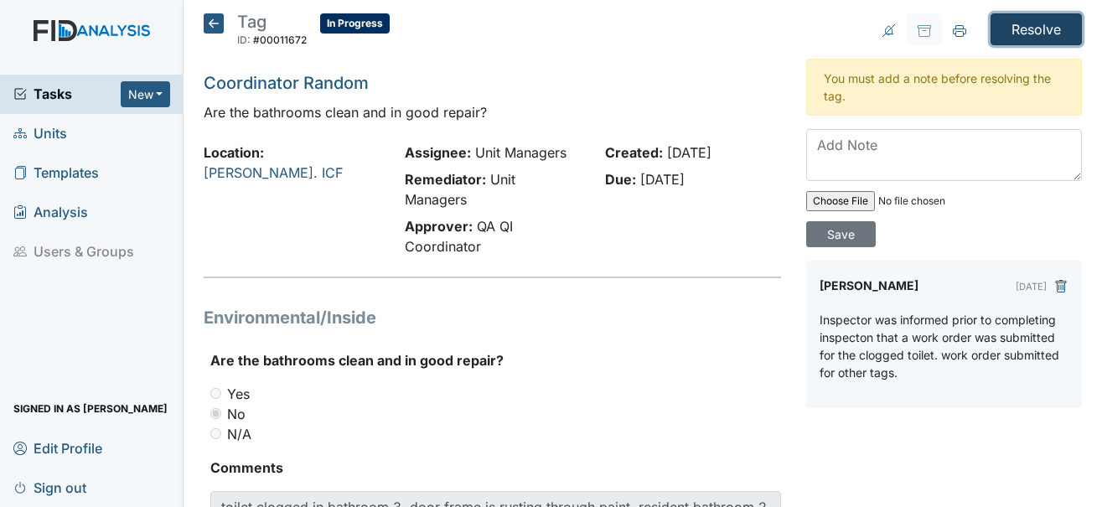
click at [1059, 27] on input "Resolve" at bounding box center [1035, 29] width 91 height 32
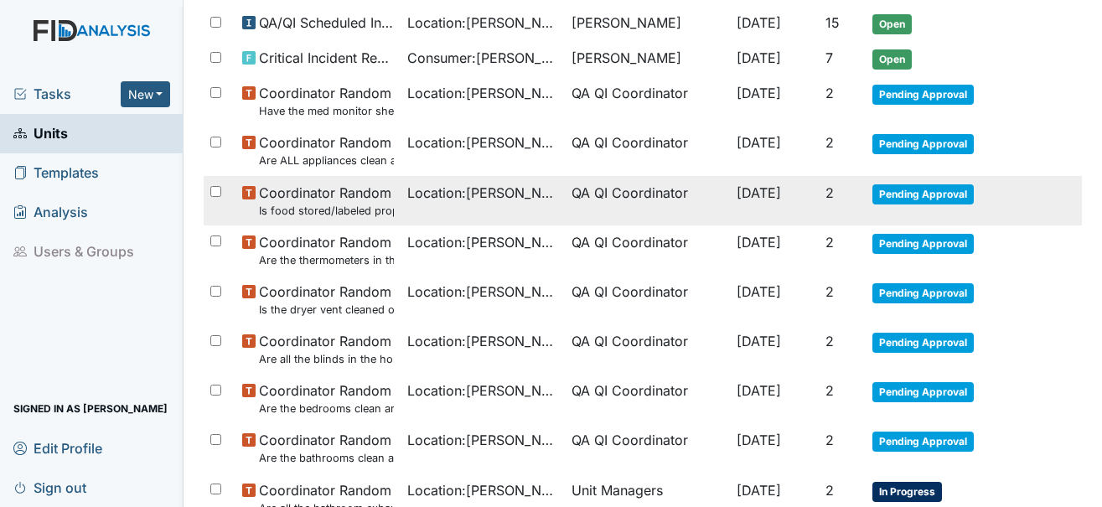
scroll to position [754, 0]
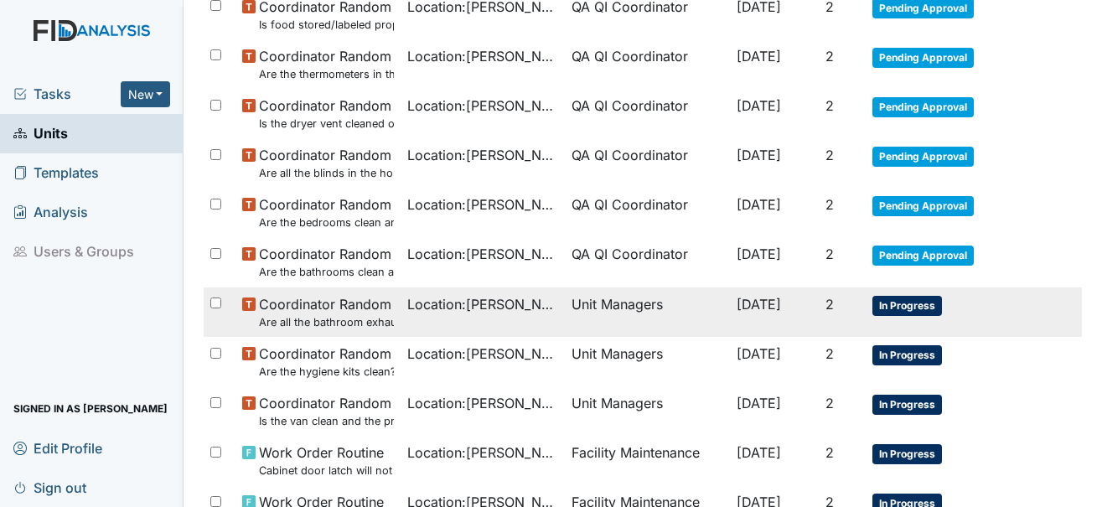
click at [944, 301] on td "In Progress" at bounding box center [940, 311] width 150 height 49
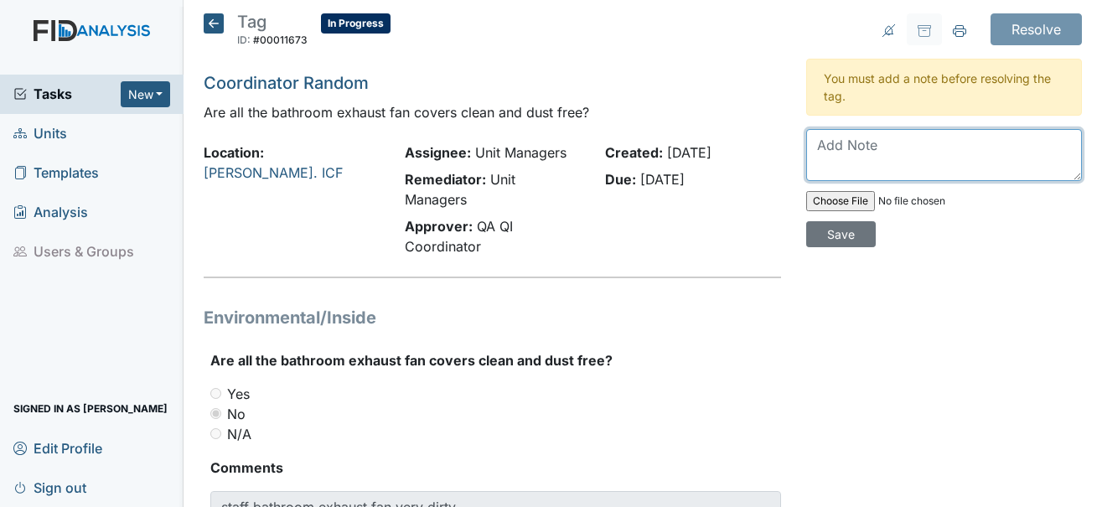
click at [841, 166] on textarea at bounding box center [944, 155] width 276 height 52
type textarea "Work order submitted."
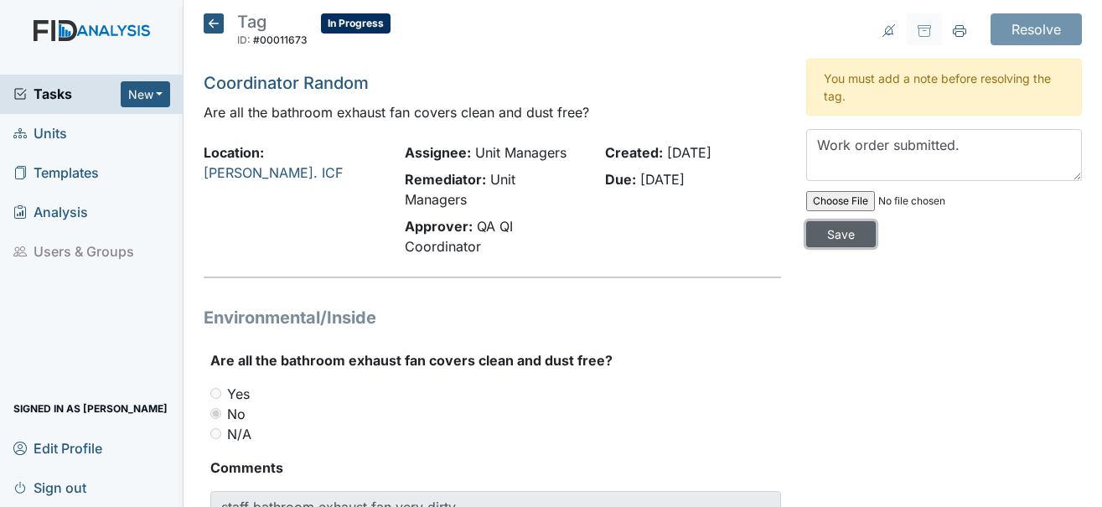
click at [837, 223] on input "Save" at bounding box center [841, 234] width 70 height 26
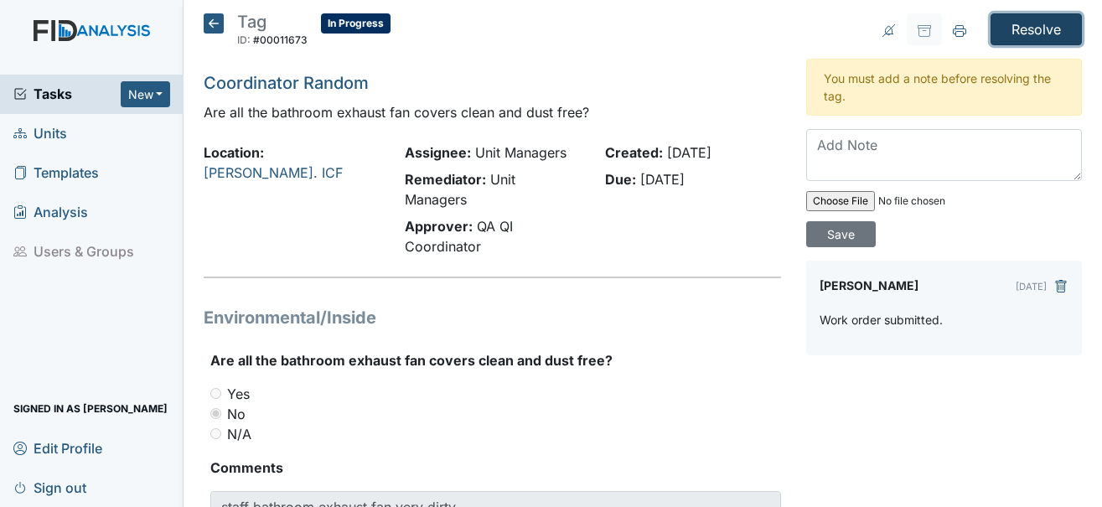
click at [1005, 33] on input "Resolve" at bounding box center [1035, 29] width 91 height 32
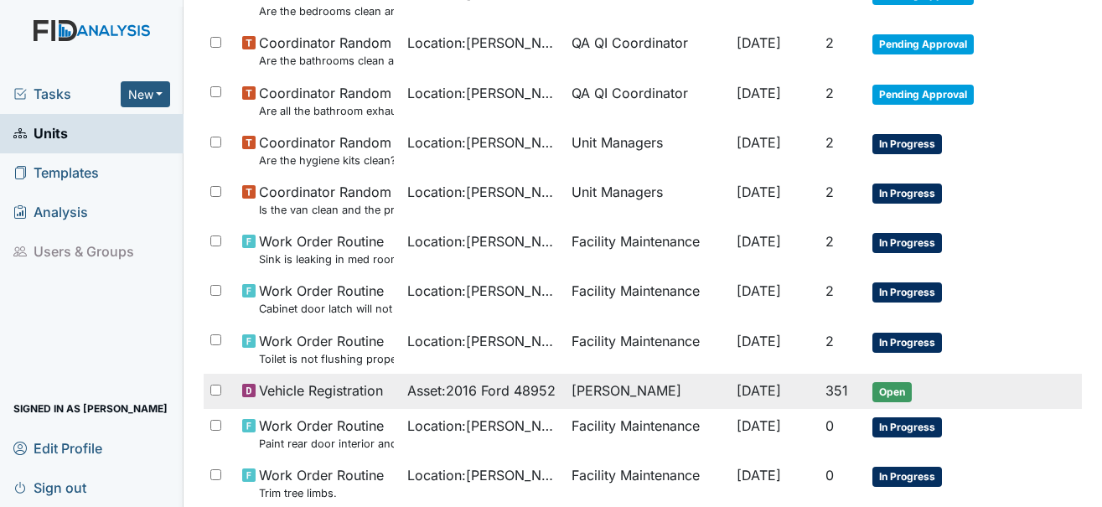
scroll to position [964, 0]
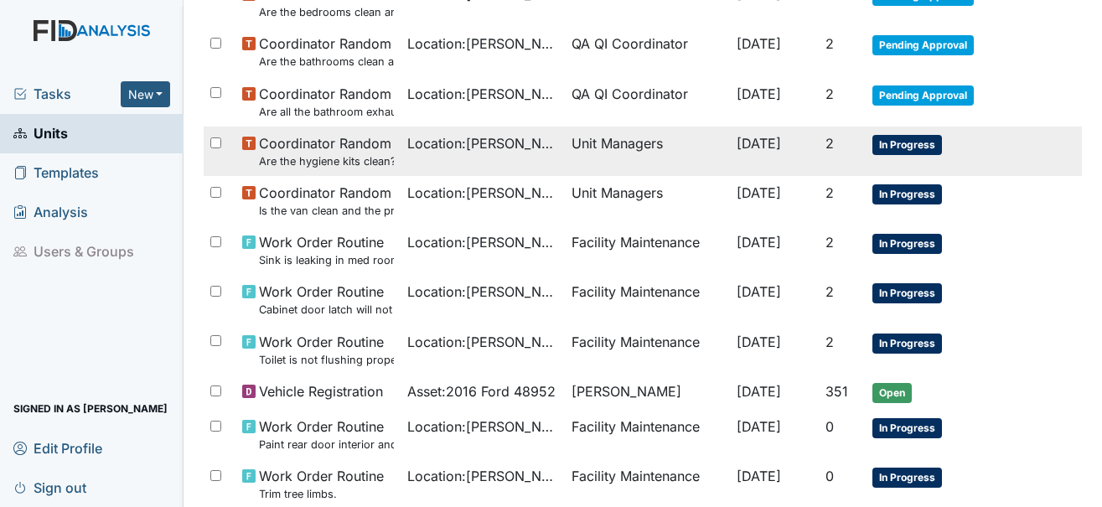
click at [893, 154] on span "In Progress" at bounding box center [907, 145] width 70 height 20
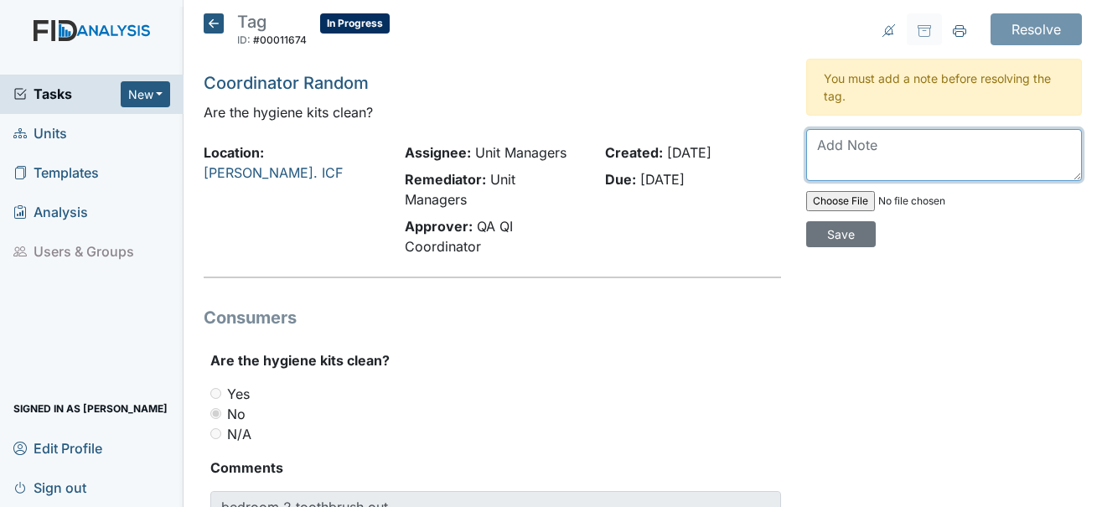
click at [836, 142] on textarea at bounding box center [944, 155] width 276 height 52
type textarea "No POC hygiene kit was not dirty."
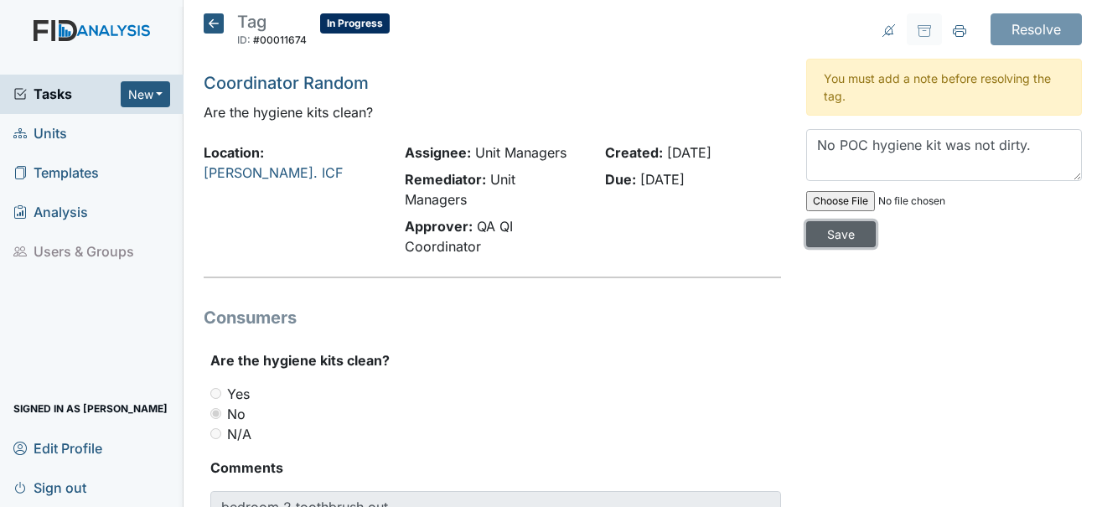
click at [846, 238] on input "Save" at bounding box center [841, 234] width 70 height 26
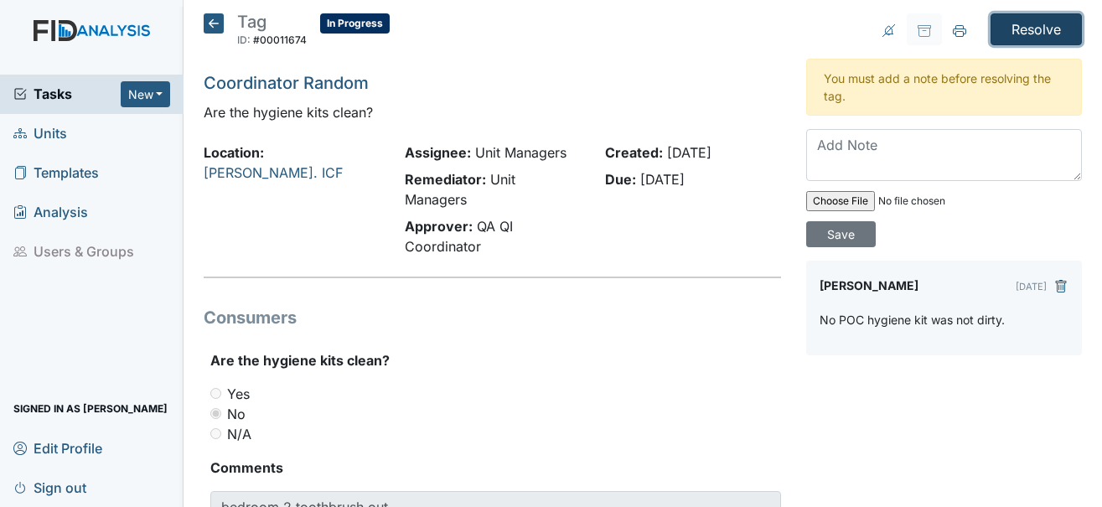
click at [1010, 18] on input "Resolve" at bounding box center [1035, 29] width 91 height 32
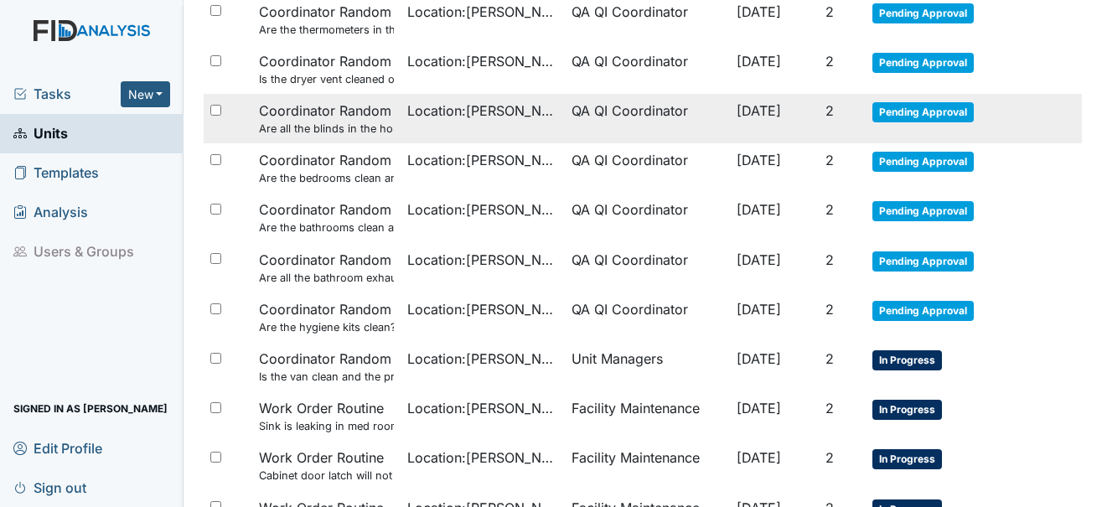
scroll to position [838, 0]
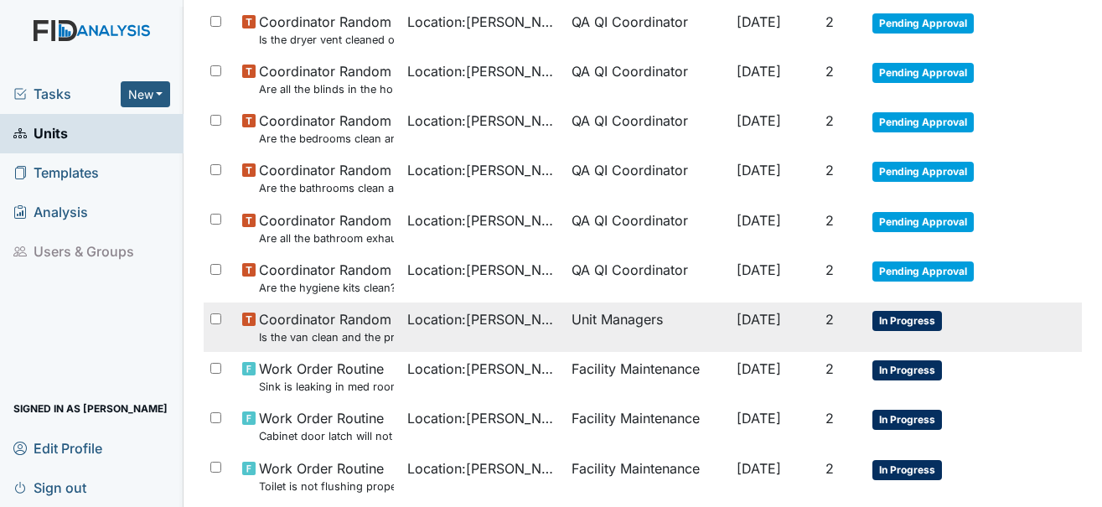
click at [910, 314] on span "In Progress" at bounding box center [907, 321] width 70 height 20
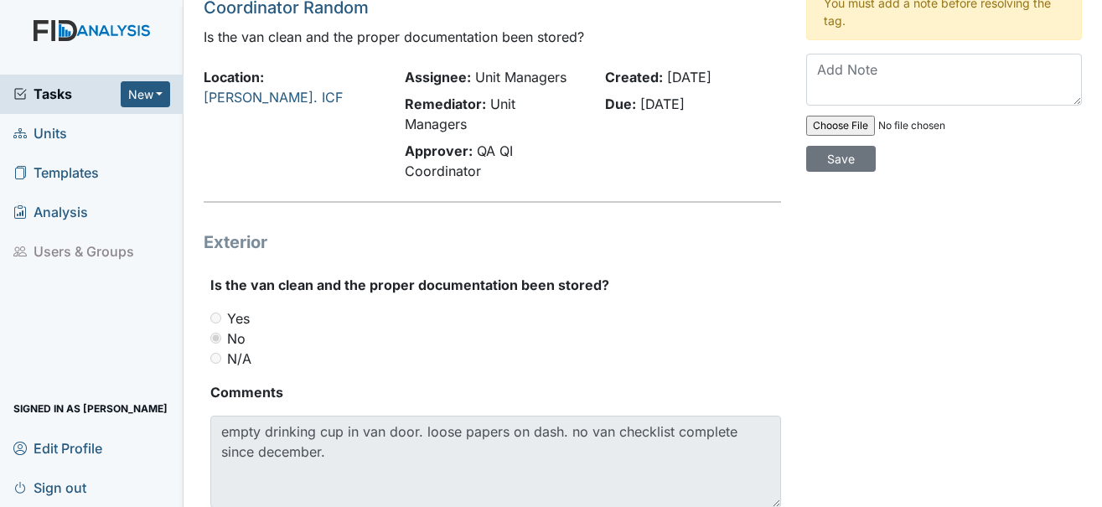
scroll to position [46, 0]
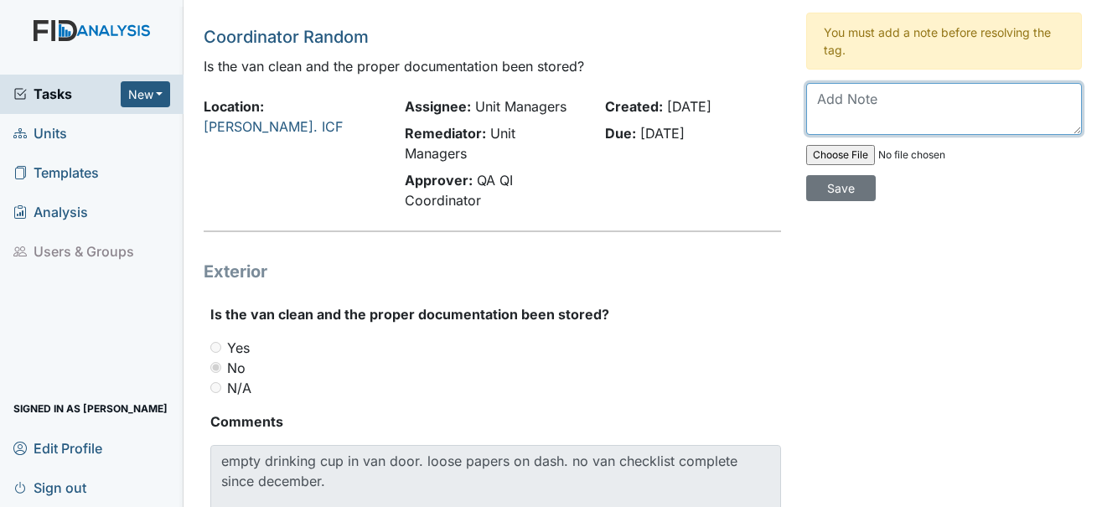
click at [834, 108] on textarea at bounding box center [944, 109] width 276 height 52
type textarea "Staff was inserviced on van cleanliness and the severity of drinks/food on the …"
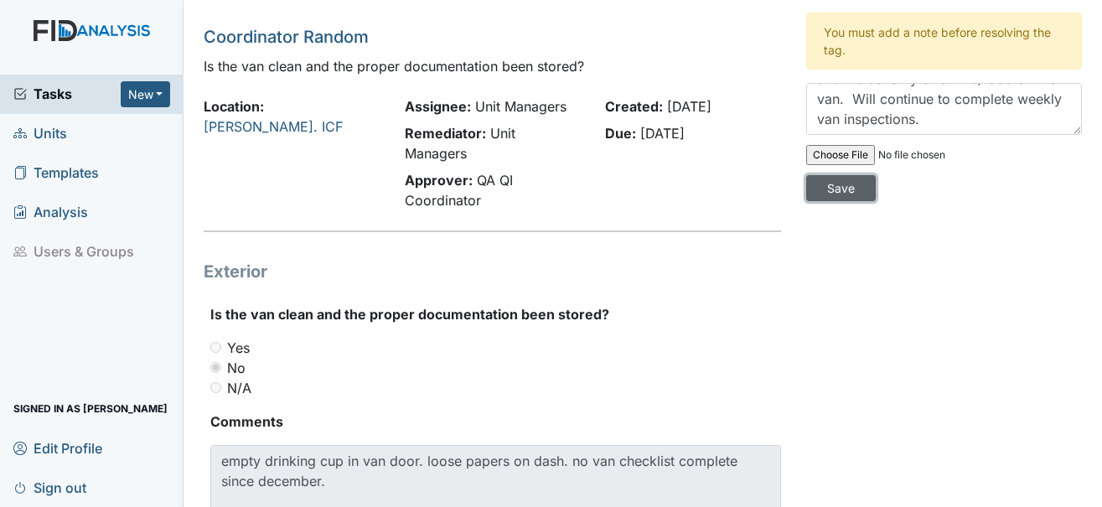
click at [844, 185] on input "Save" at bounding box center [841, 188] width 70 height 26
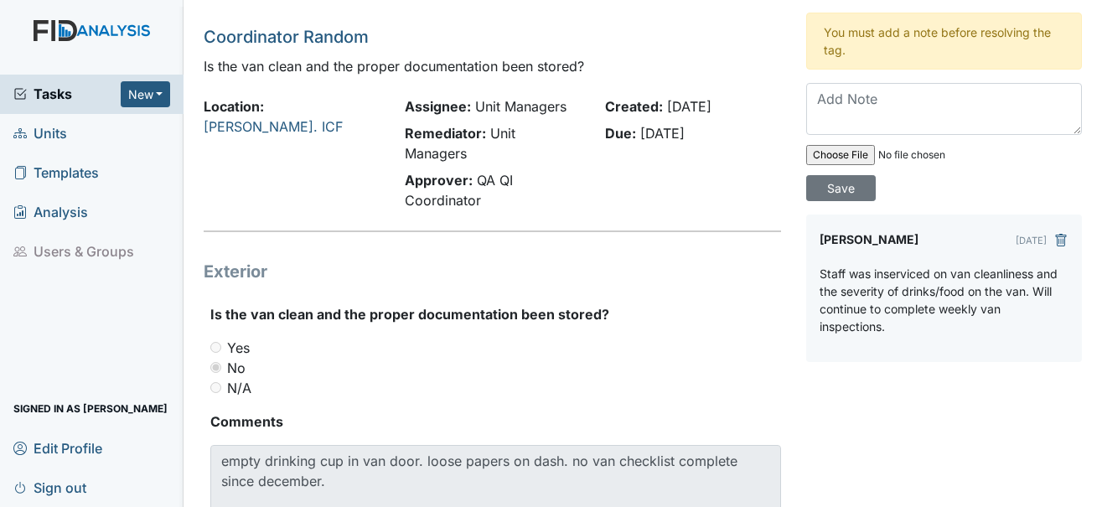
scroll to position [0, 0]
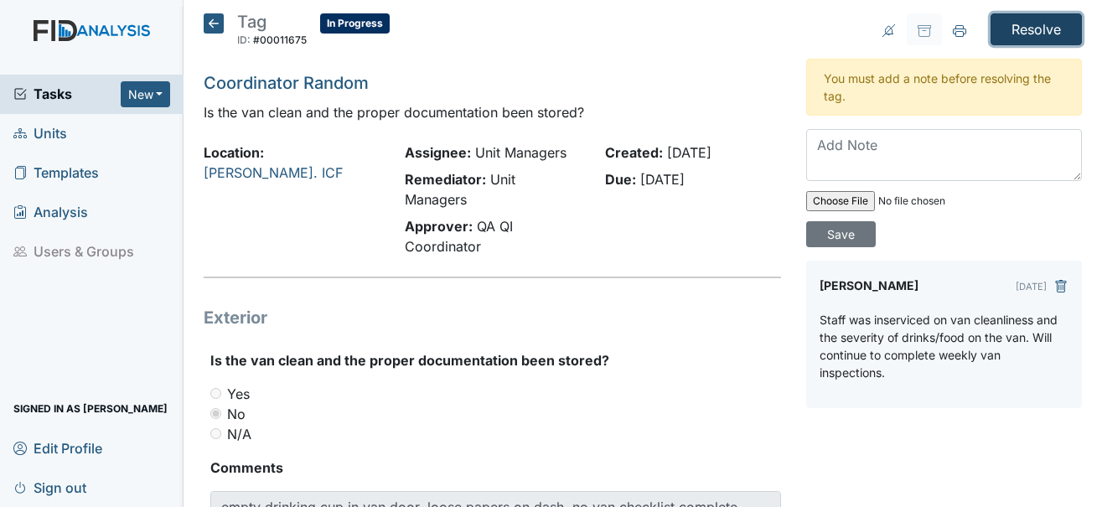
click at [1012, 25] on input "Resolve" at bounding box center [1035, 29] width 91 height 32
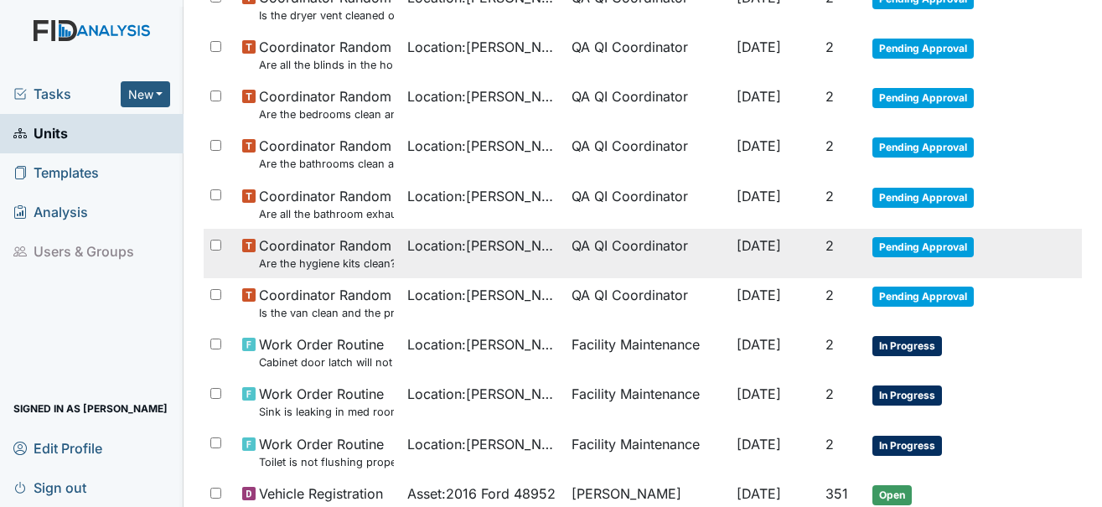
scroll to position [921, 0]
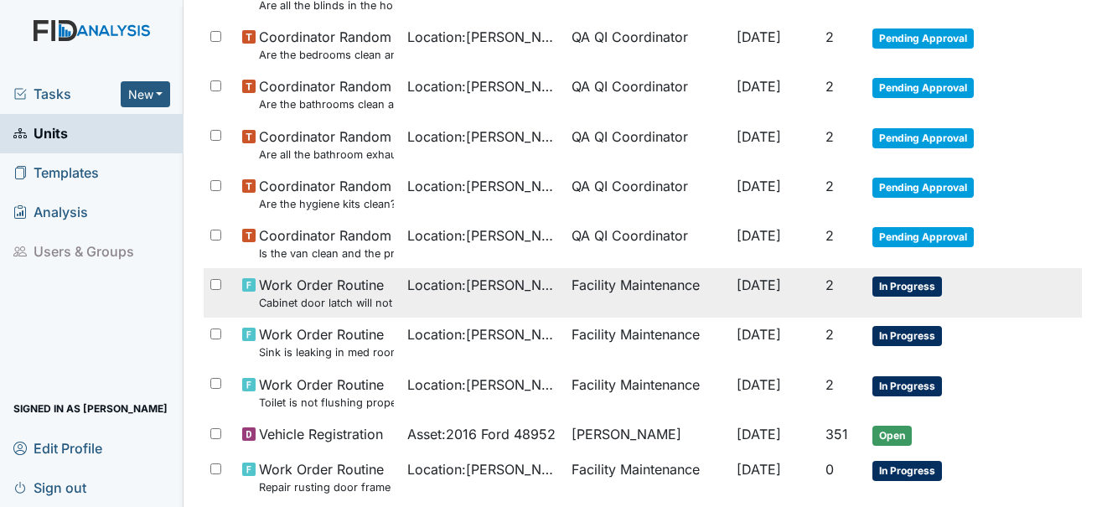
click at [924, 283] on span "In Progress" at bounding box center [907, 286] width 70 height 20
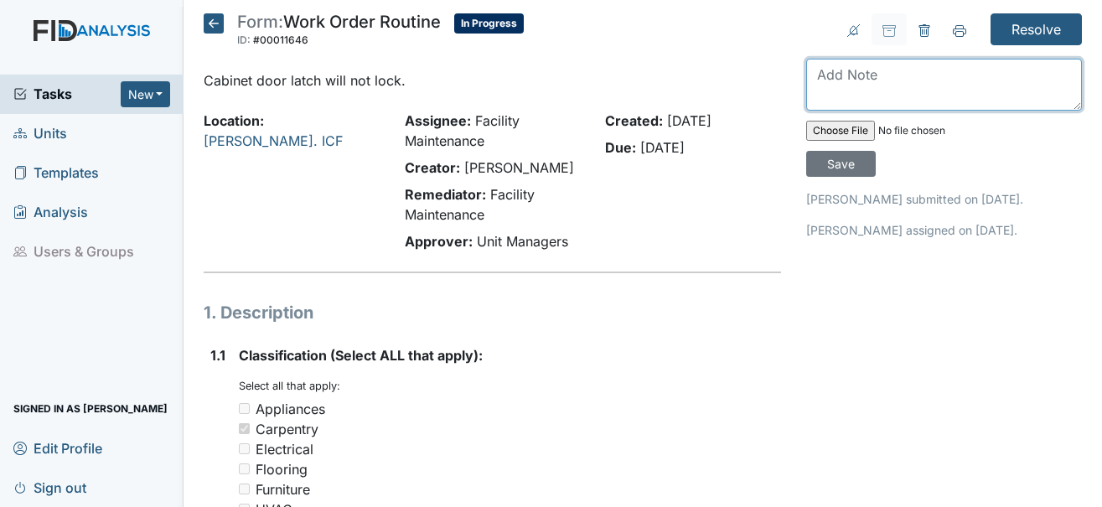
click at [838, 87] on textarea at bounding box center [944, 85] width 276 height 52
type textarea "Work order submitted."
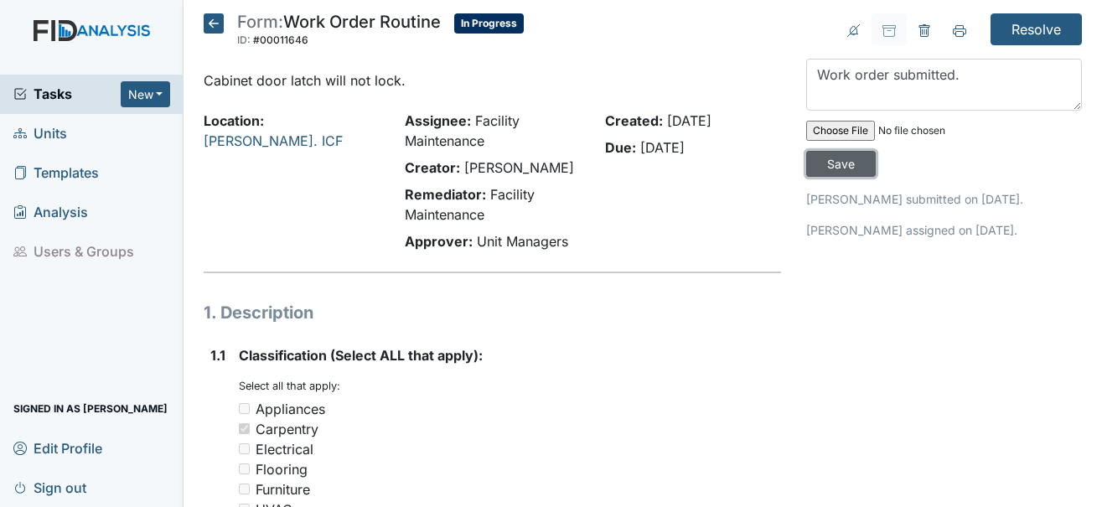
click at [841, 157] on input "Save" at bounding box center [841, 164] width 70 height 26
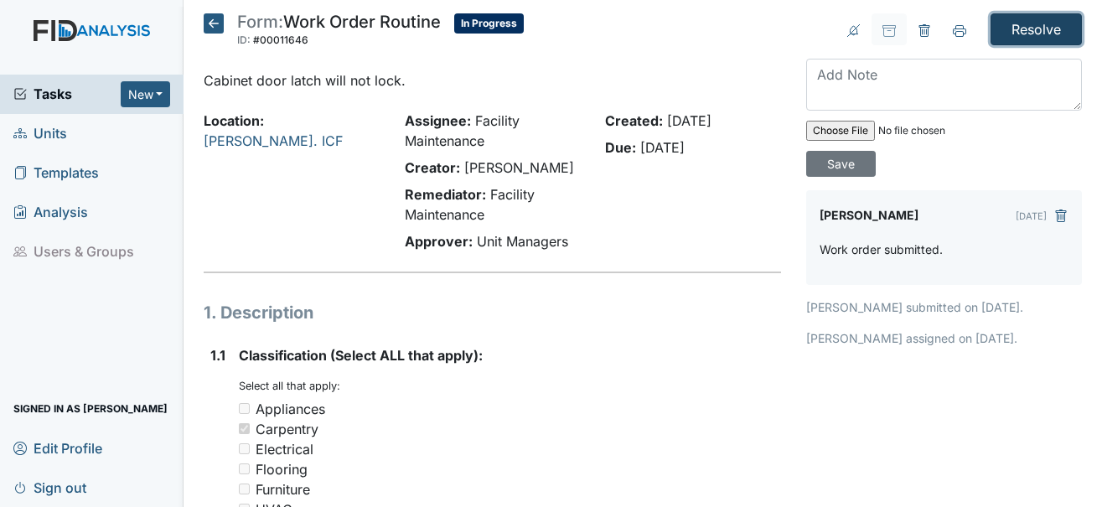
click at [1023, 23] on input "Resolve" at bounding box center [1035, 29] width 91 height 32
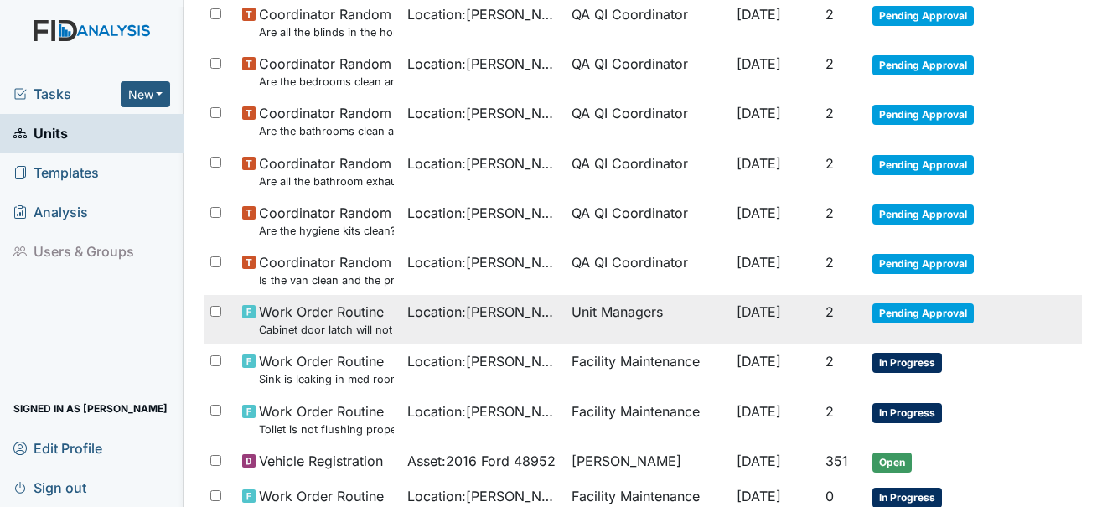
scroll to position [921, 0]
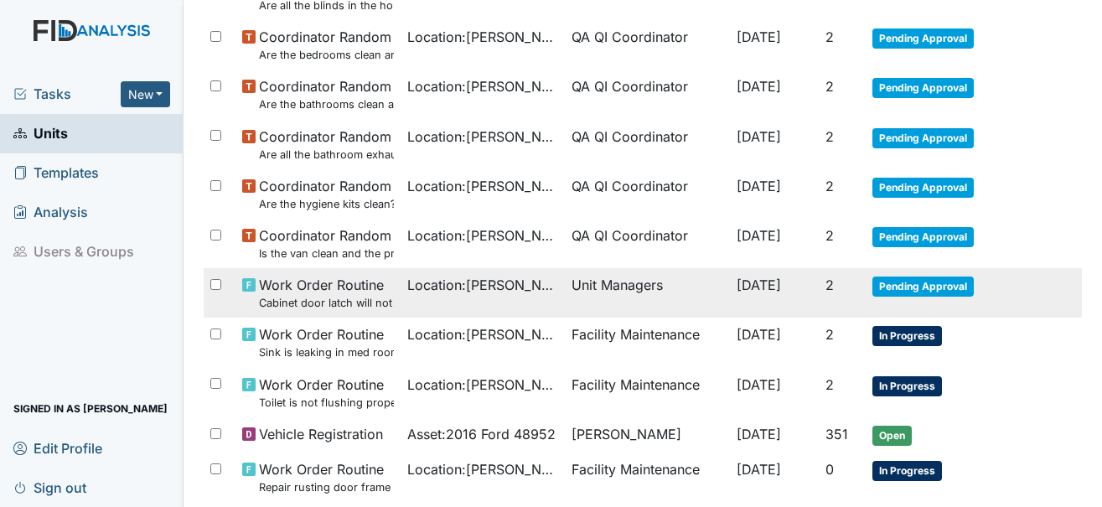
click at [911, 282] on span "Pending Approval" at bounding box center [922, 286] width 101 height 20
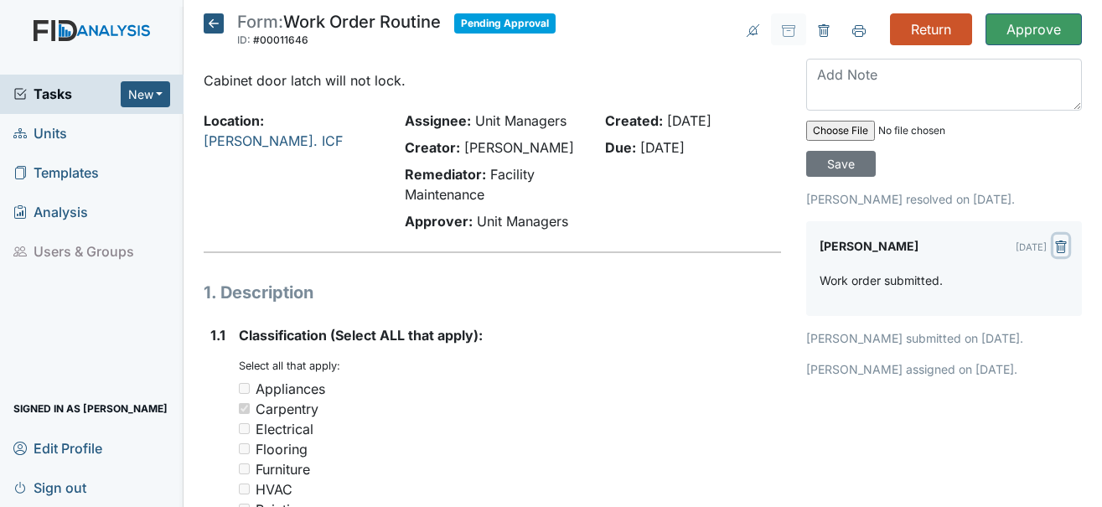
click at [1054, 247] on icon "submit" at bounding box center [1060, 246] width 13 height 13
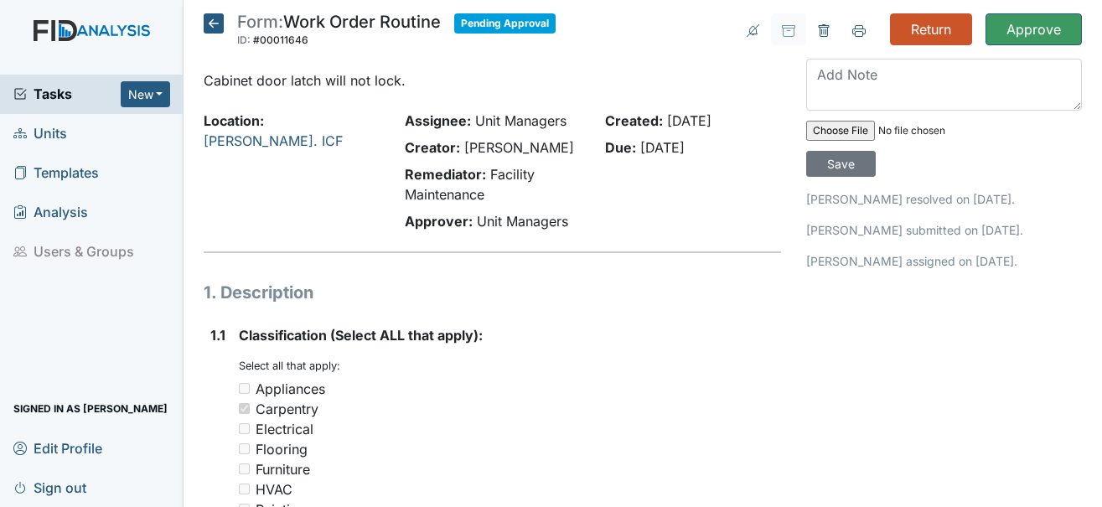
click at [217, 22] on icon at bounding box center [214, 23] width 20 height 20
